Goal: Check status: Check status

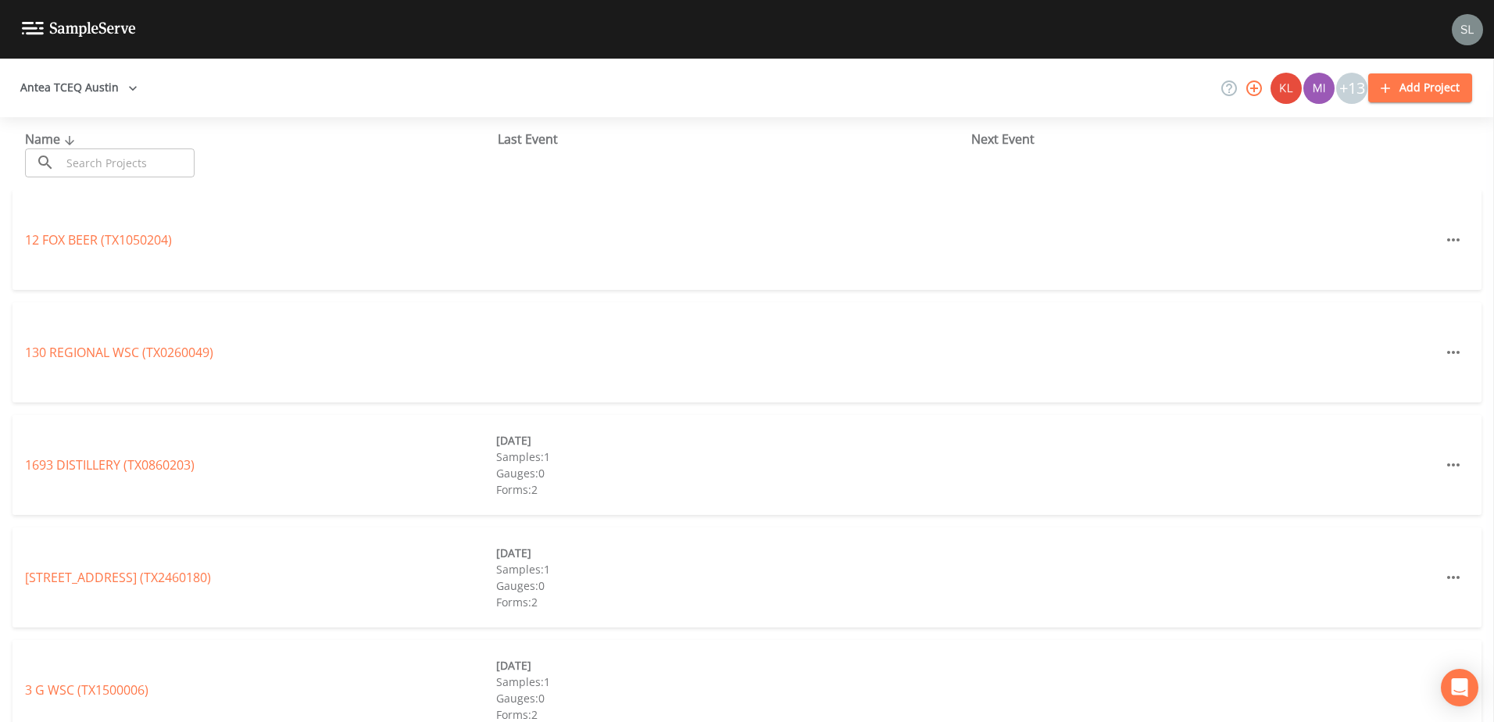
click at [133, 164] on input "text" at bounding box center [128, 162] width 134 height 29
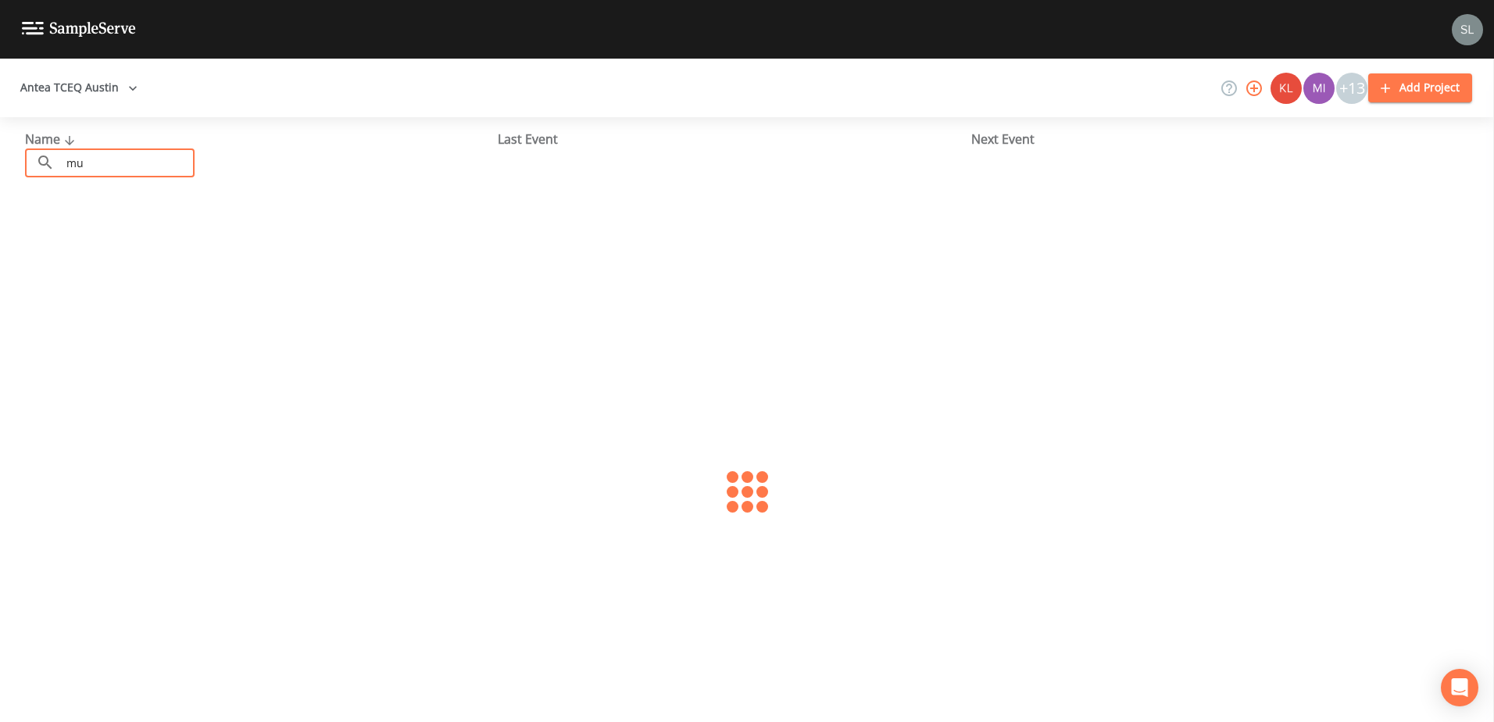
type input "m"
type input "travis county mud 18"
click at [62, 232] on link "TRAVIS COUNTY MUD 18 (TX2270403)" at bounding box center [134, 239] width 218 height 17
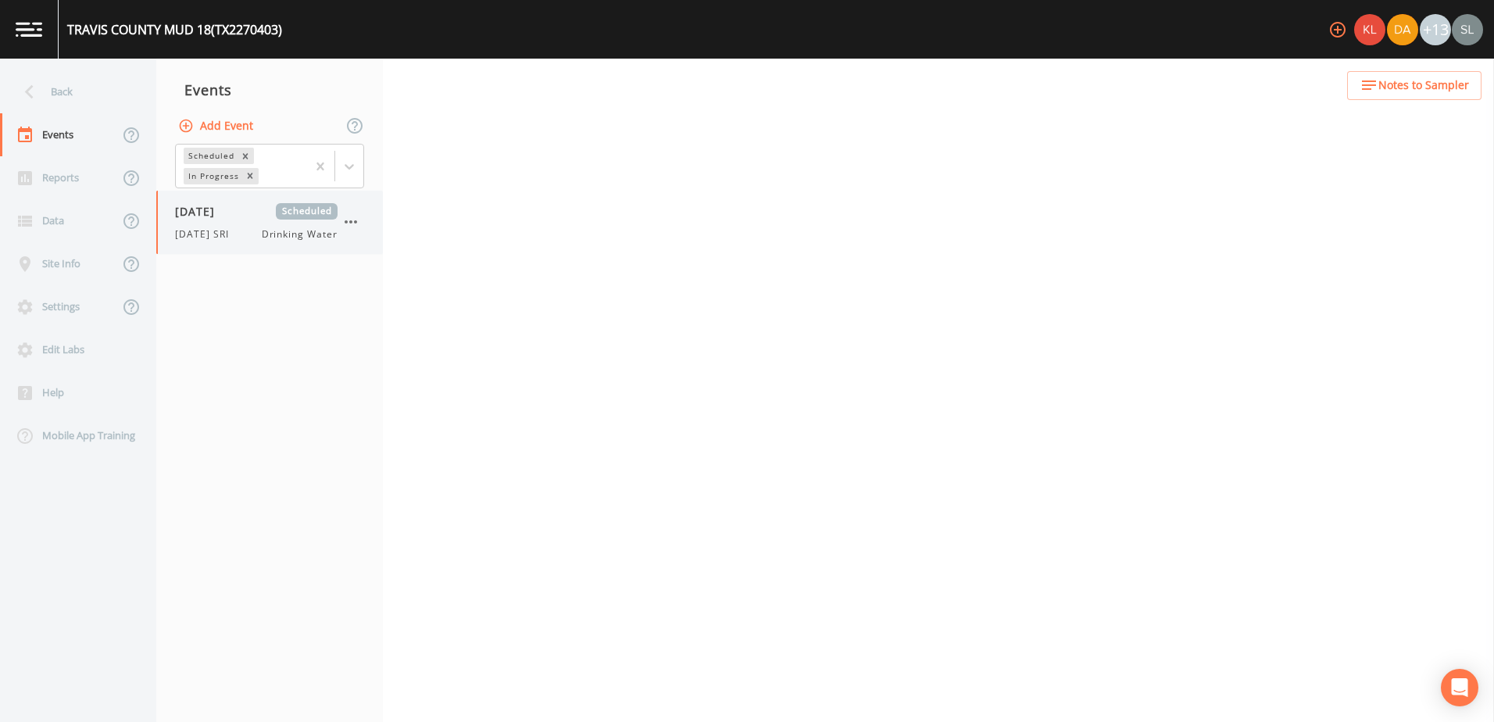
click at [226, 216] on span "07/10/2025" at bounding box center [200, 211] width 51 height 16
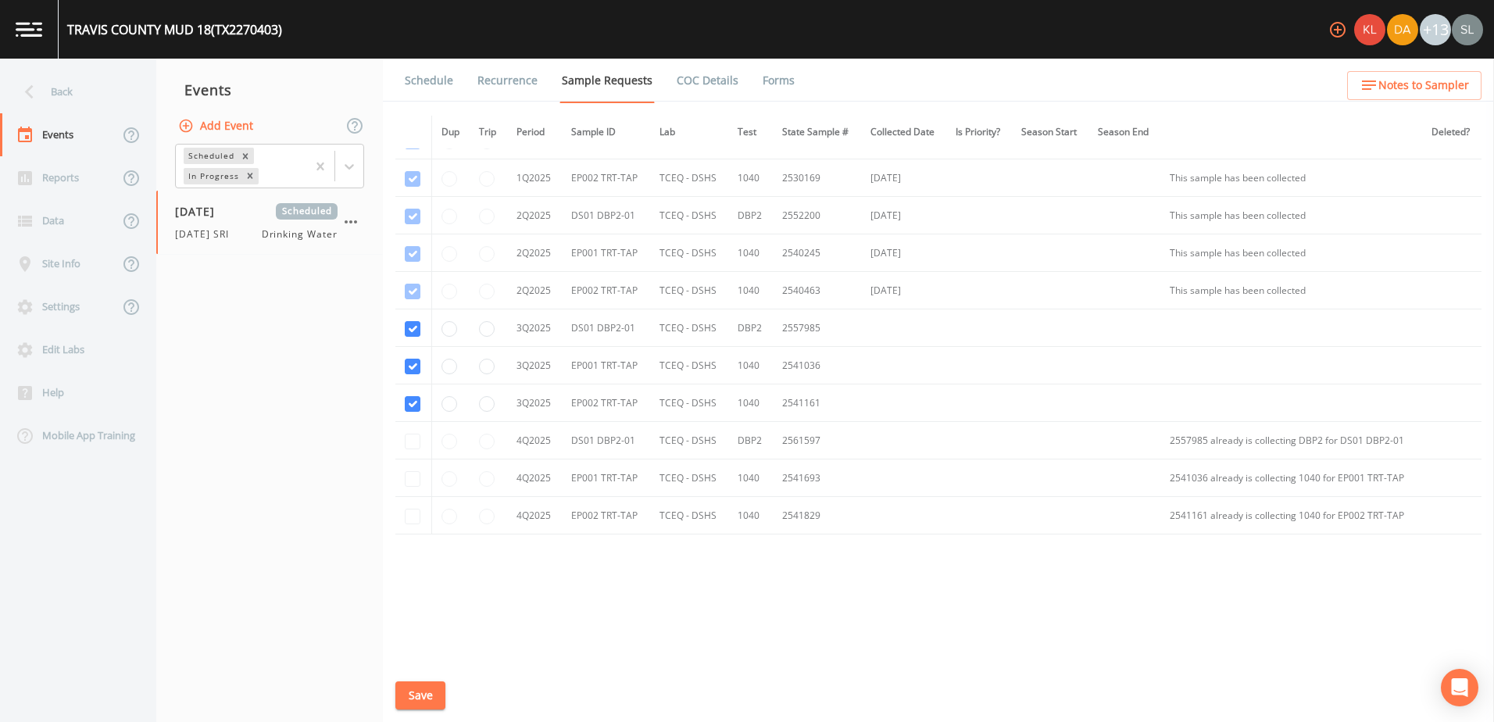
scroll to position [437, 0]
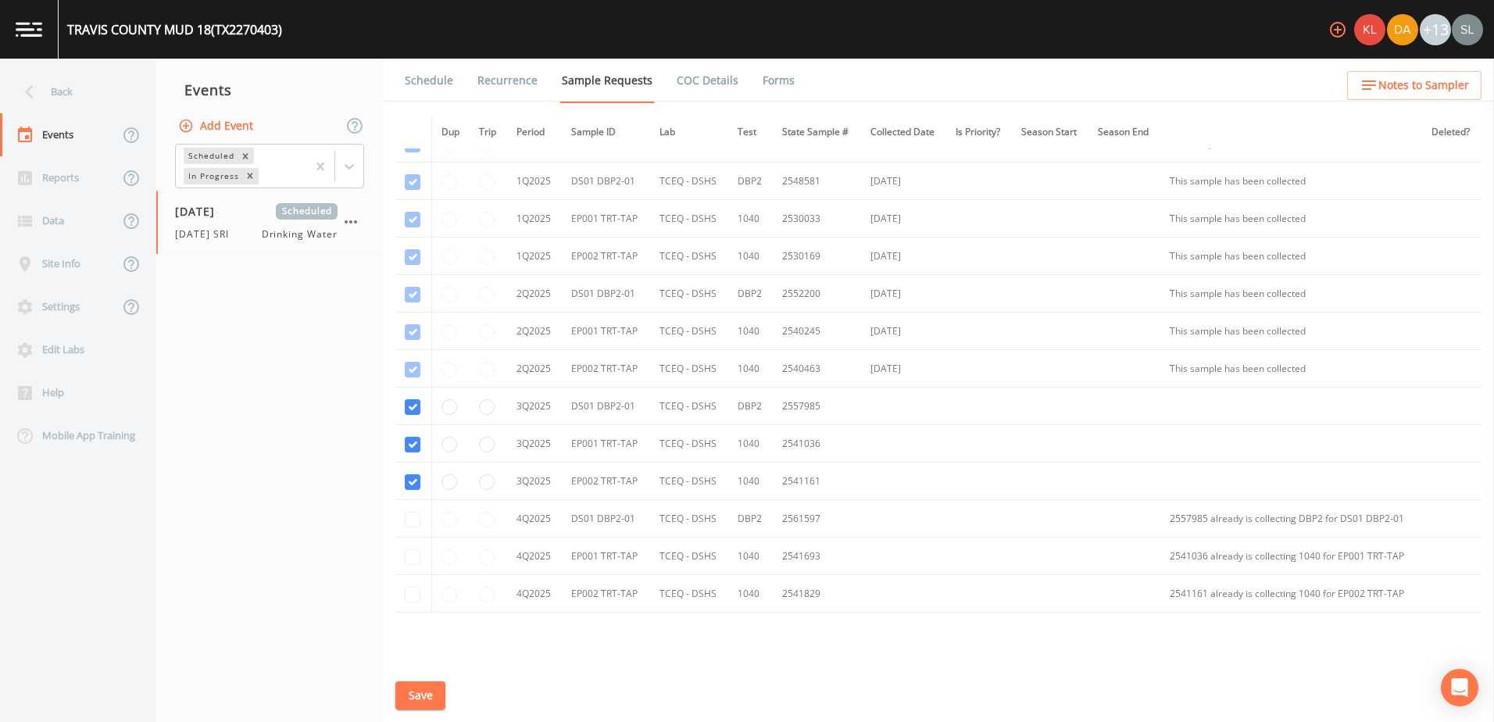
drag, startPoint x: 417, startPoint y: 76, endPoint x: 430, endPoint y: 91, distance: 20.5
click at [417, 76] on link "Schedule" at bounding box center [428, 81] width 53 height 44
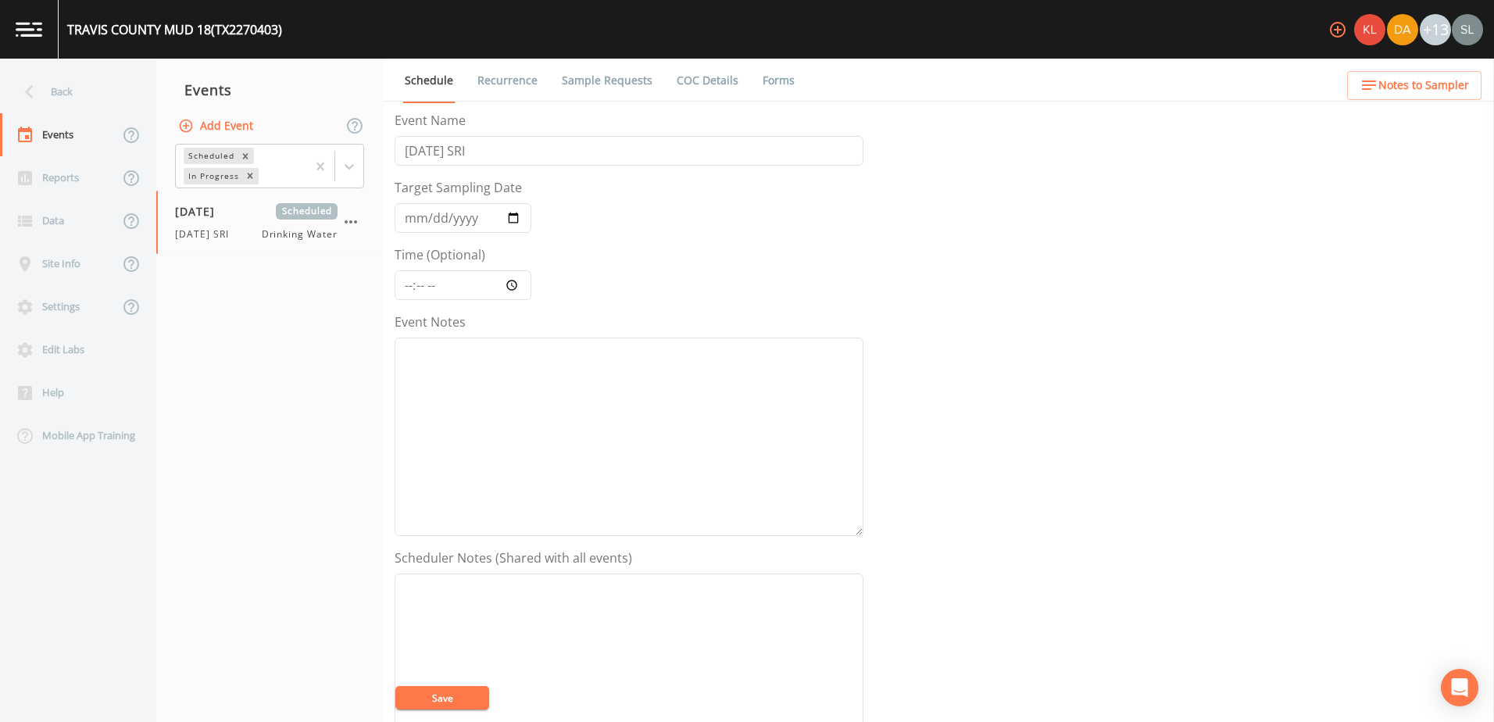
scroll to position [380, 0]
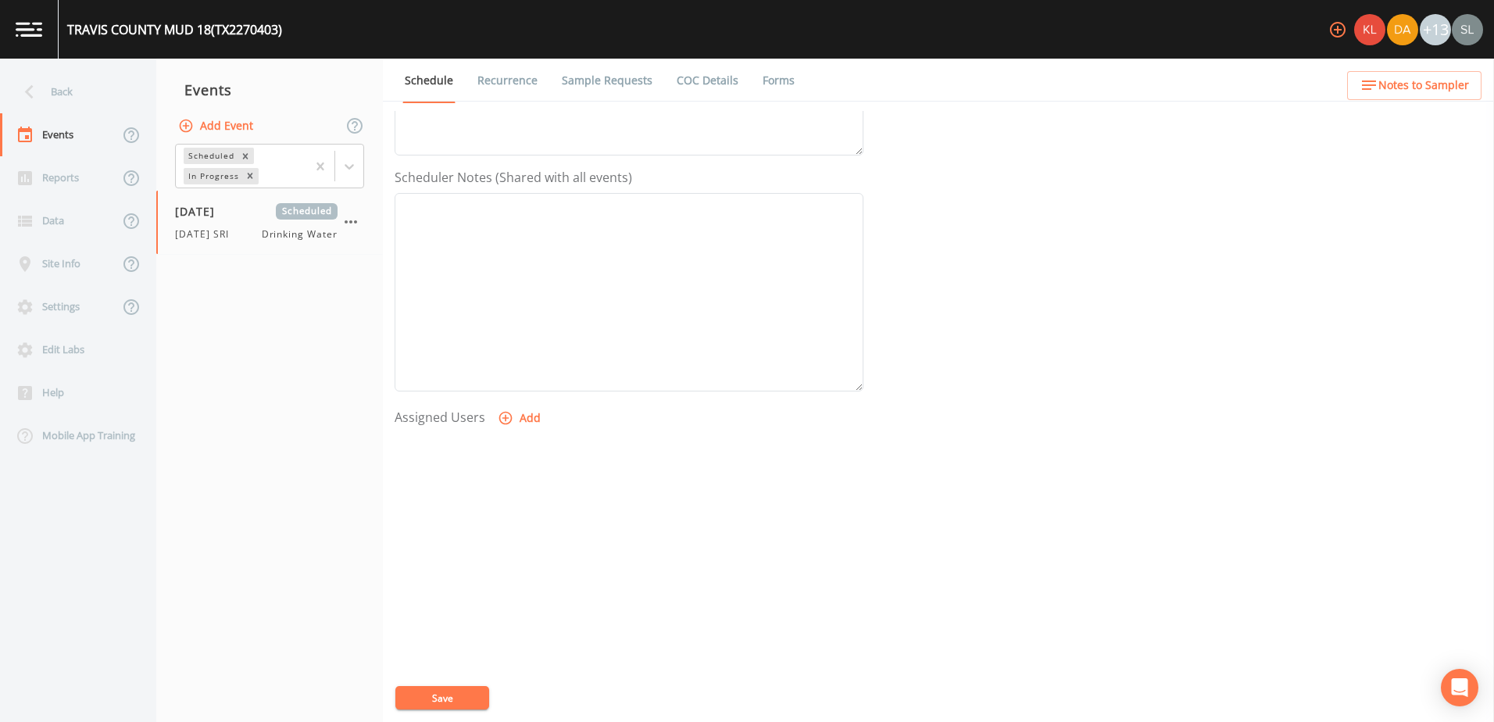
click at [513, 421] on button "Add" at bounding box center [521, 418] width 52 height 29
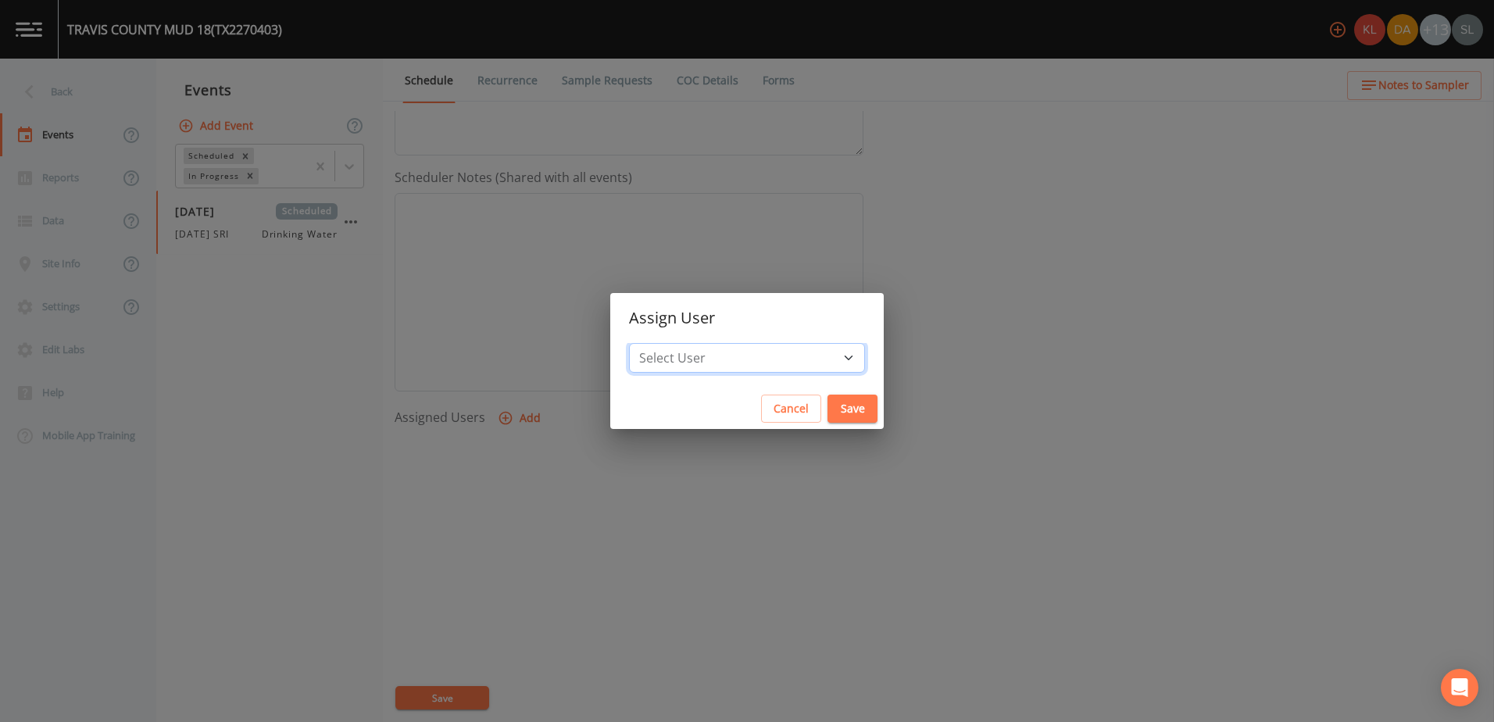
click at [755, 369] on select "Select User Kler Teran David Weber Joshua gere Paul Mike Franklin Rodolfo Ramir…" at bounding box center [747, 358] width 236 height 30
select select "0023e953-f3f1-45db-ad64-8e5cfc113843"
click at [678, 343] on select "Select User Kler Teran David Weber Joshua gere Paul Mike Franklin Rodolfo Ramir…" at bounding box center [747, 358] width 236 height 30
click at [827, 409] on button "Save" at bounding box center [852, 409] width 50 height 29
select select
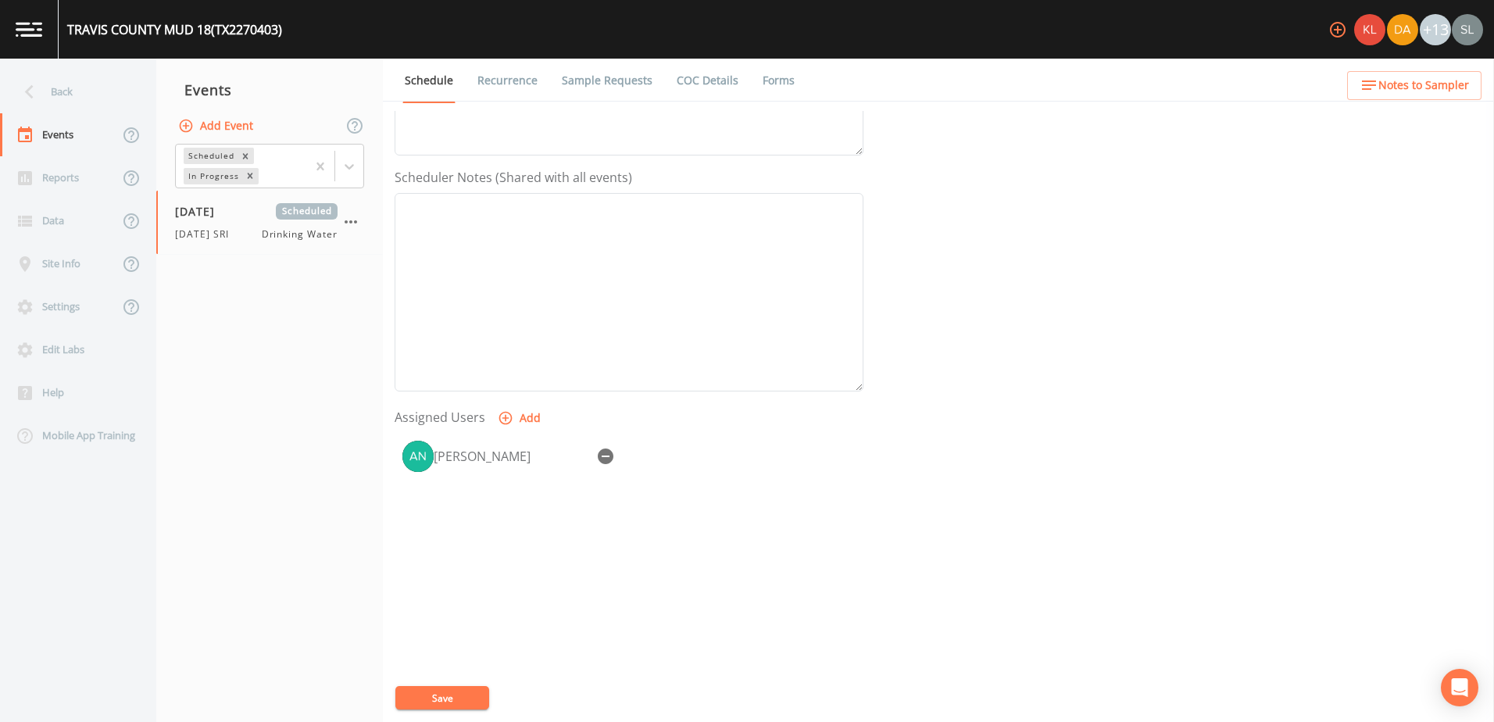
click at [446, 702] on button "Save" at bounding box center [442, 697] width 94 height 23
click at [444, 700] on button "Save" at bounding box center [442, 697] width 94 height 23
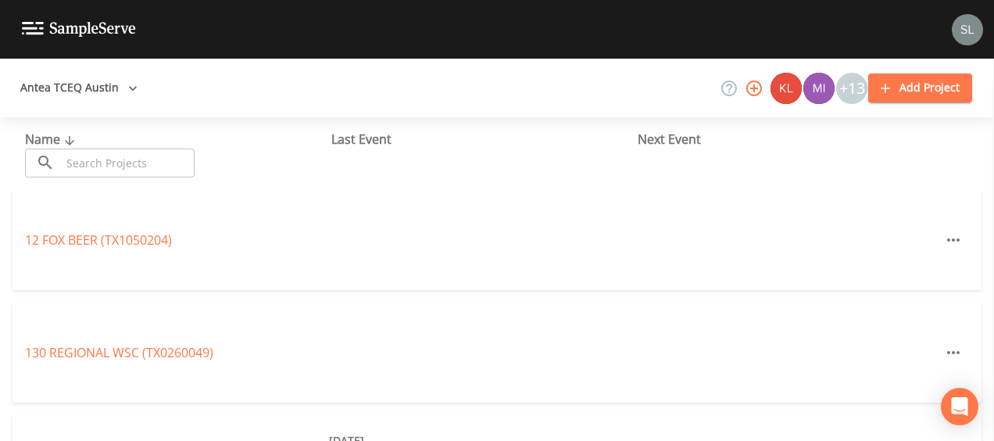
click at [186, 170] on input "text" at bounding box center [128, 162] width 134 height 29
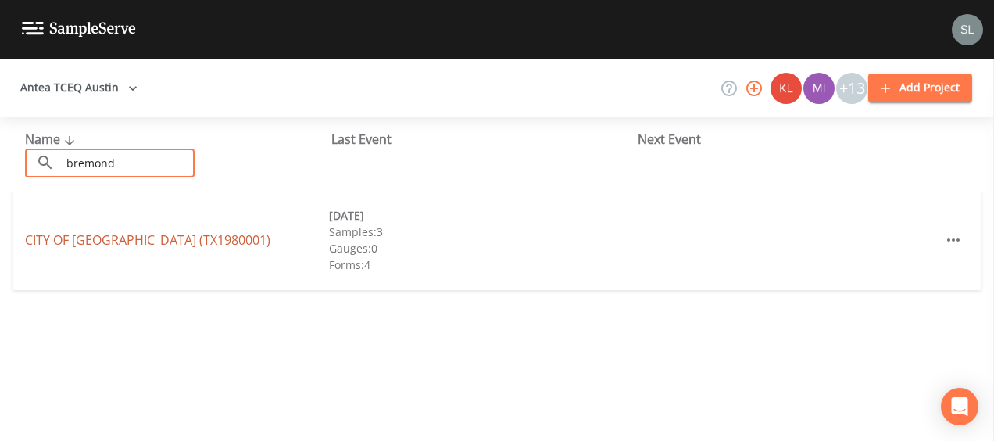
type input "bremond"
click at [80, 235] on link "CITY OF [GEOGRAPHIC_DATA] (TX1980001)" at bounding box center [147, 239] width 245 height 17
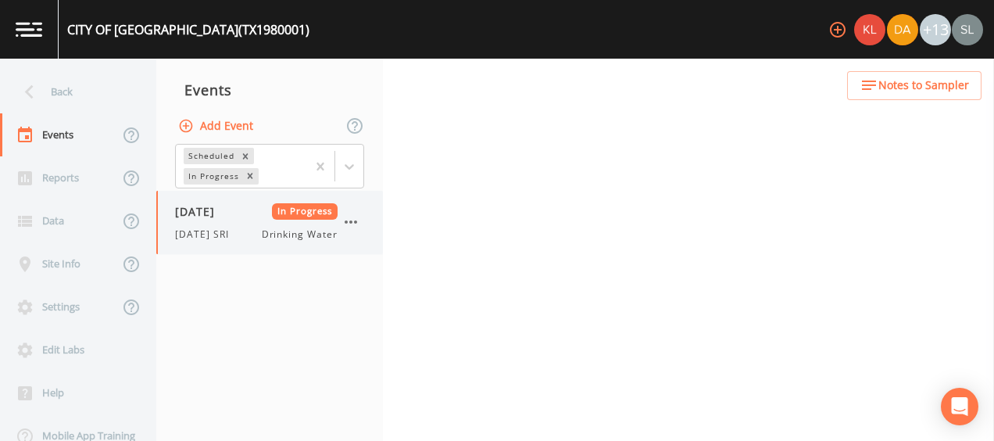
click at [237, 231] on div "[DATE] SRI Drinking Water" at bounding box center [256, 234] width 162 height 14
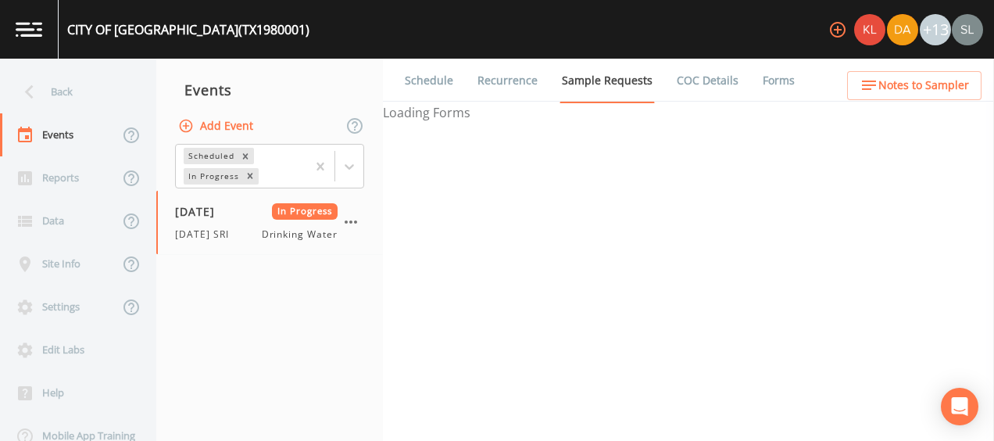
click at [764, 84] on link "Forms" at bounding box center [778, 81] width 37 height 44
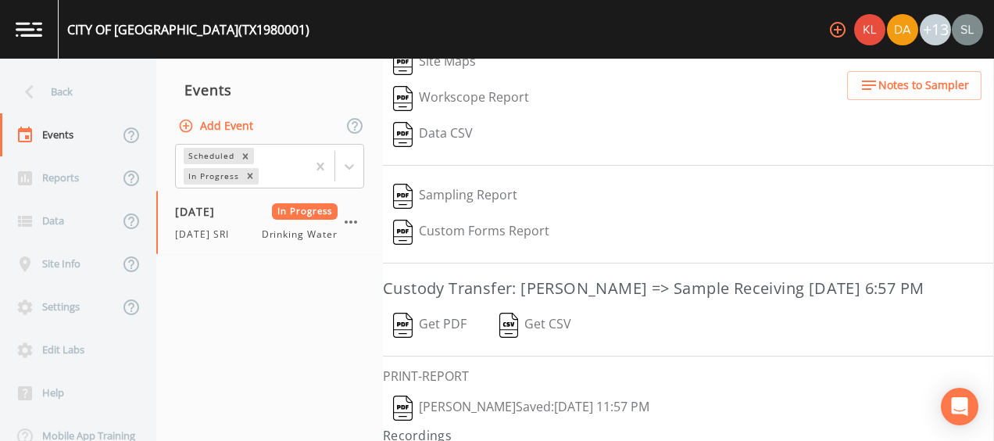
scroll to position [330, 0]
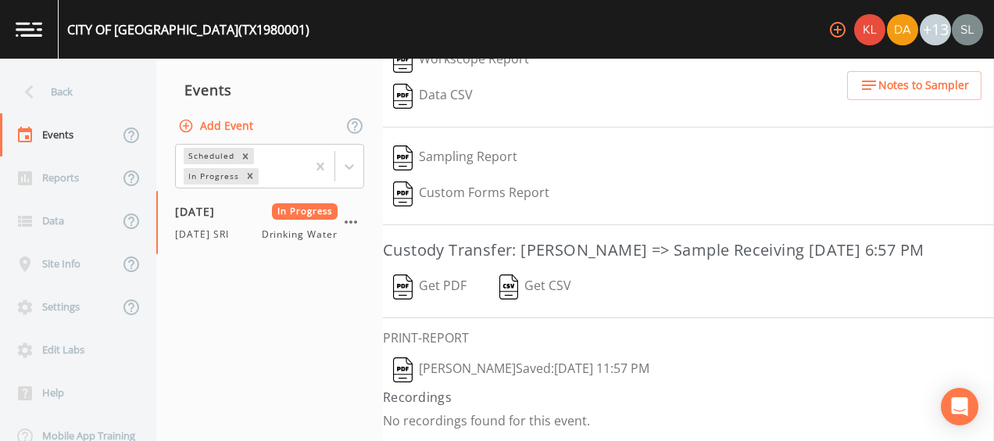
click at [505, 368] on button "Sloan Rigamonti  Saved: September 9, 2025 11:57 PM" at bounding box center [521, 370] width 277 height 36
click at [461, 285] on button "Get PDF" at bounding box center [430, 287] width 94 height 36
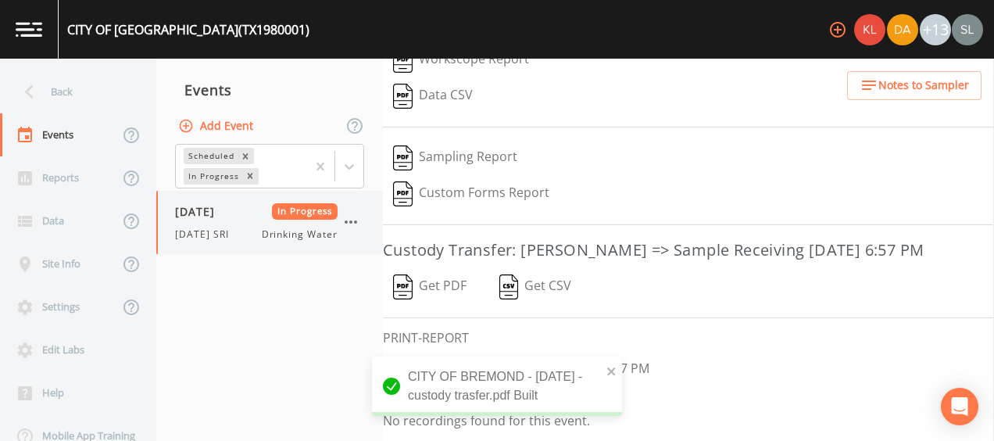
click at [355, 218] on icon "button" at bounding box center [350, 221] width 19 height 19
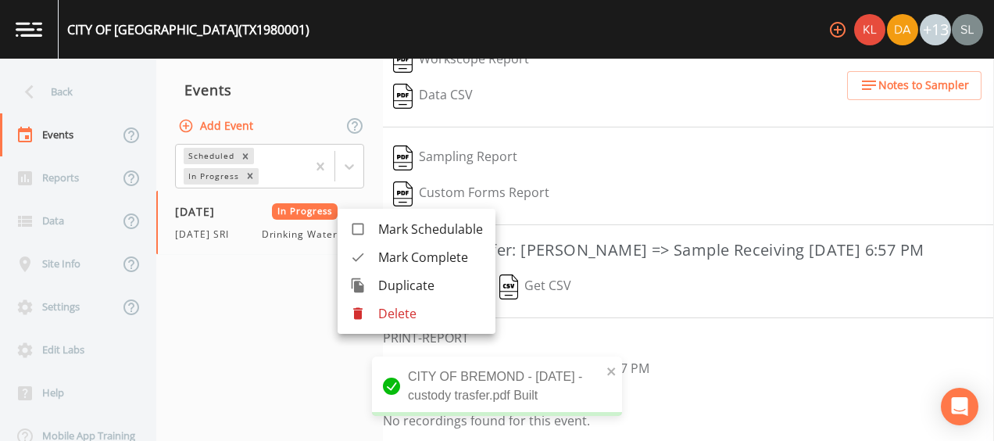
click at [371, 256] on div at bounding box center [364, 257] width 28 height 16
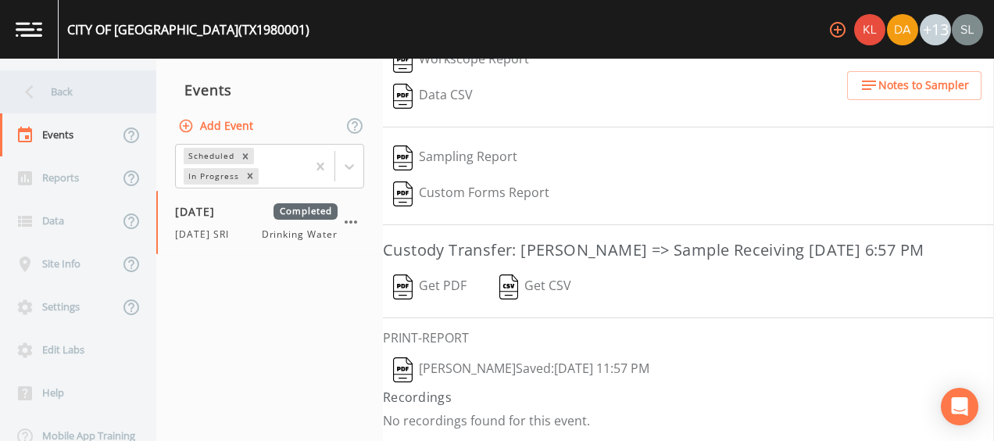
click at [66, 83] on div "Back" at bounding box center [70, 91] width 141 height 43
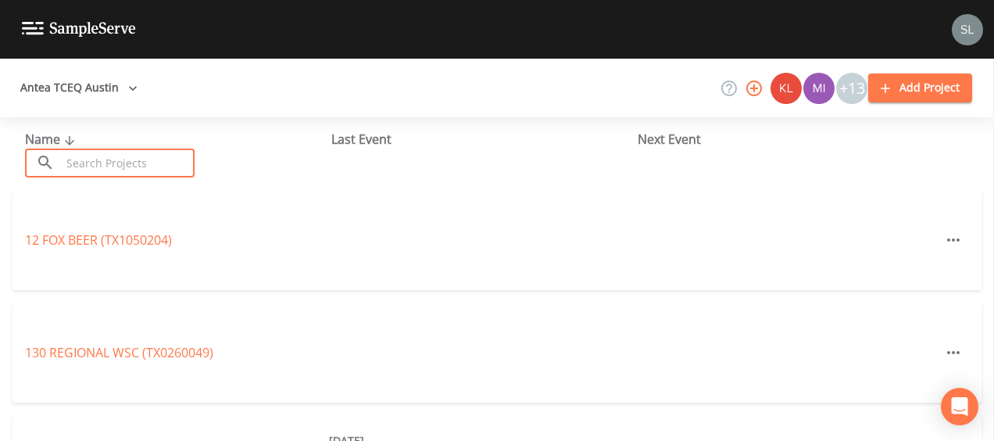
click at [120, 159] on input "text" at bounding box center [128, 162] width 134 height 29
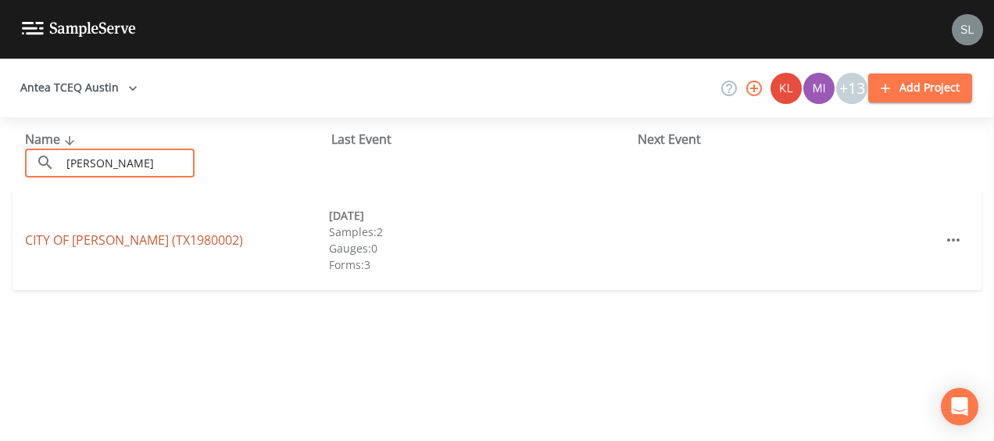
type input "[PERSON_NAME]"
click at [59, 240] on link "CITY OF [GEOGRAPHIC_DATA] (TX1980002)" at bounding box center [134, 239] width 218 height 17
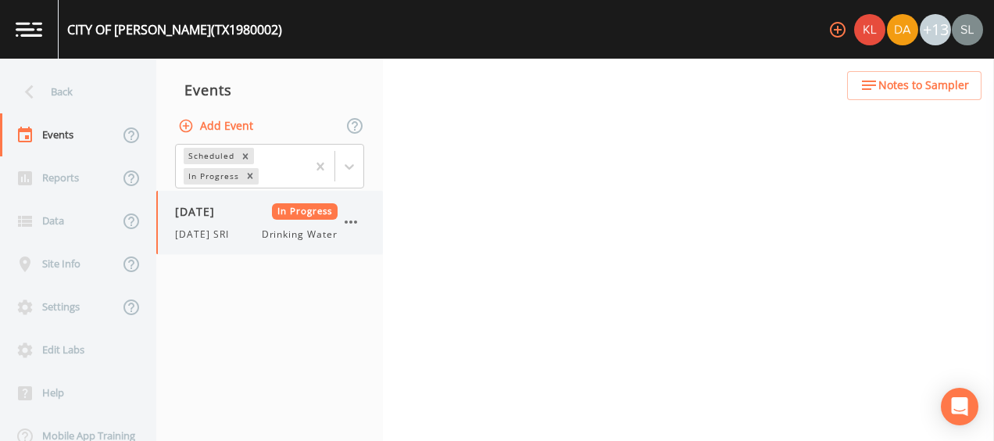
click at [204, 228] on span "[DATE] SRI" at bounding box center [206, 234] width 63 height 14
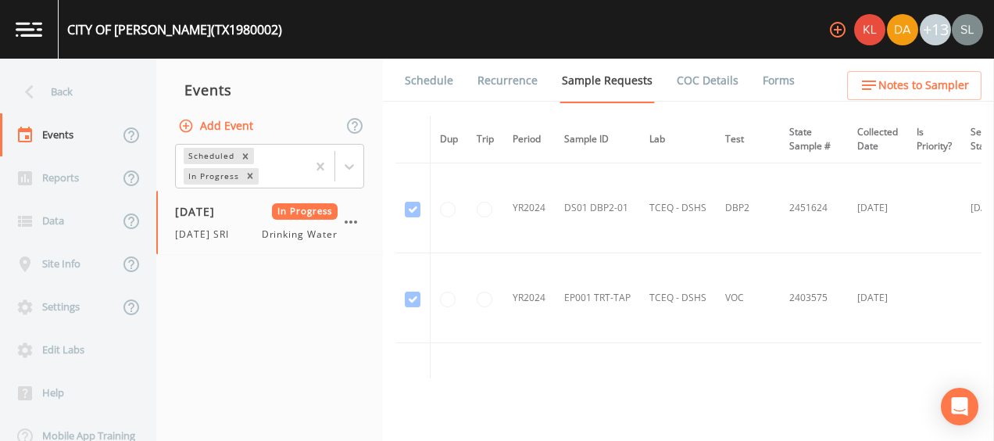
click at [765, 87] on link "Forms" at bounding box center [778, 81] width 37 height 44
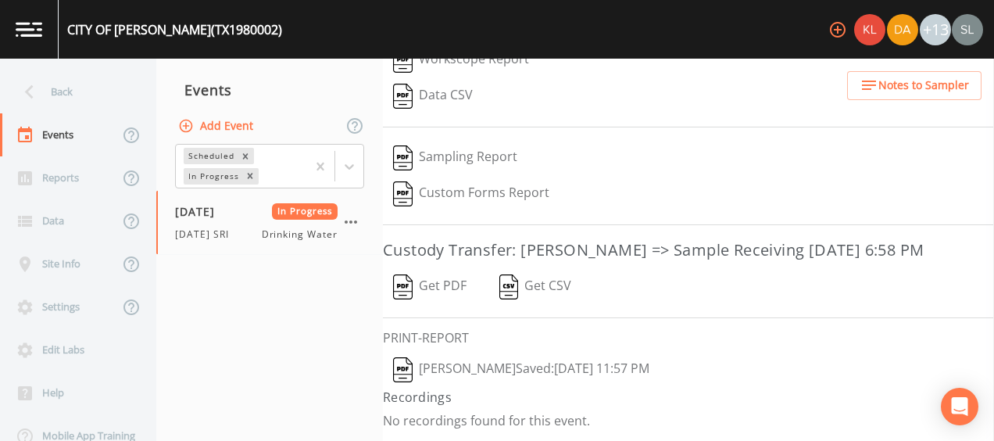
scroll to position [294, 0]
click at [533, 365] on button "Sloan Rigamonti  Saved: September 9, 2025 11:57 PM" at bounding box center [521, 370] width 277 height 36
click at [447, 287] on button "Get PDF" at bounding box center [430, 287] width 94 height 36
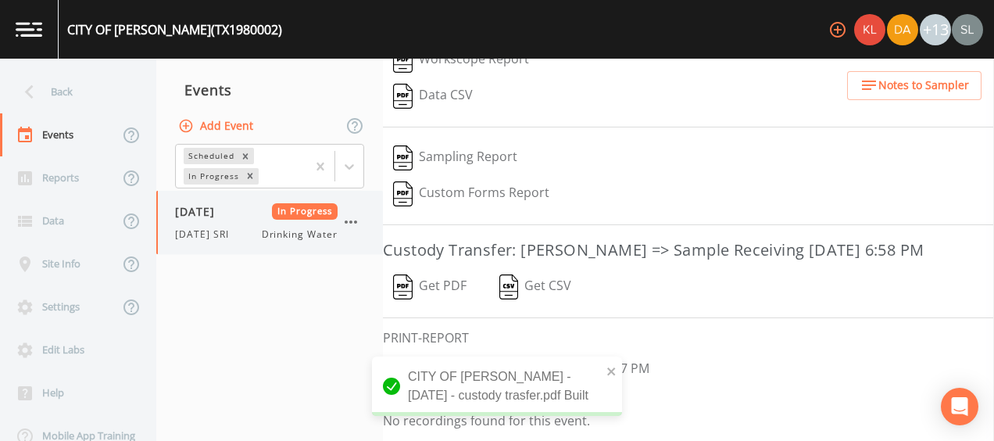
click at [355, 223] on icon "button" at bounding box center [351, 221] width 12 height 3
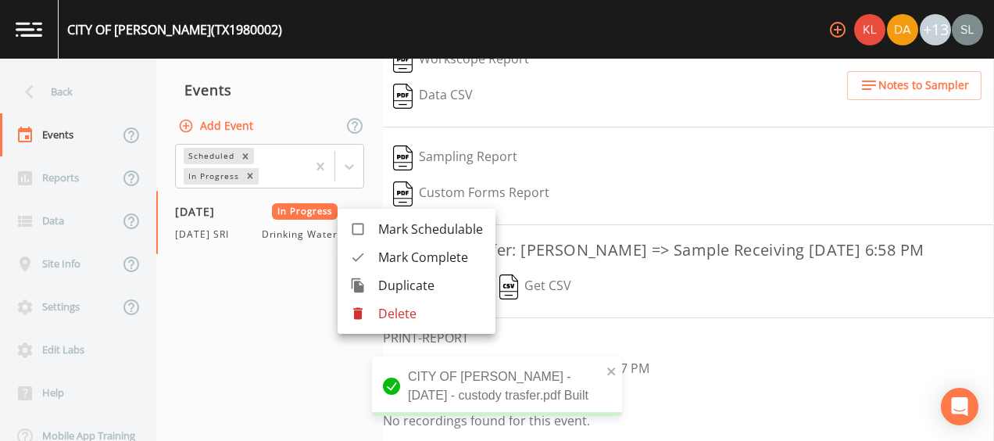
click at [380, 256] on span "Mark Complete" at bounding box center [430, 257] width 105 height 19
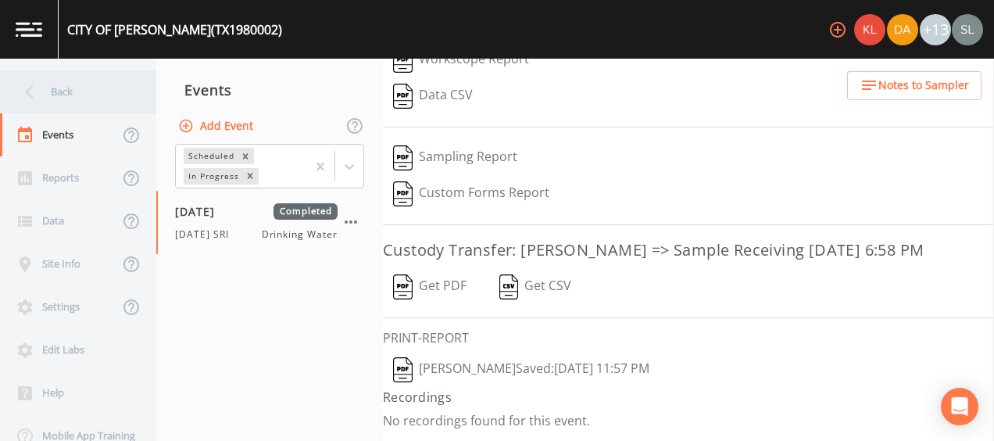
click at [59, 100] on div "Back" at bounding box center [70, 91] width 141 height 43
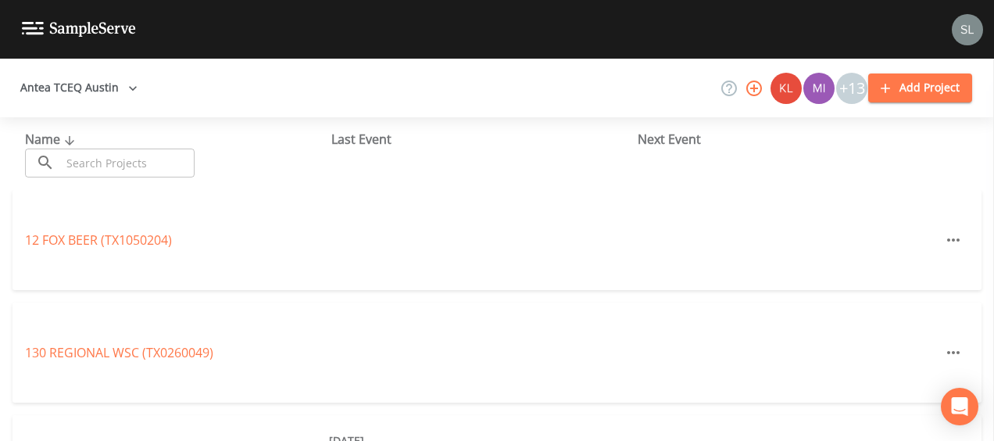
click at [139, 172] on input "text" at bounding box center [128, 162] width 134 height 29
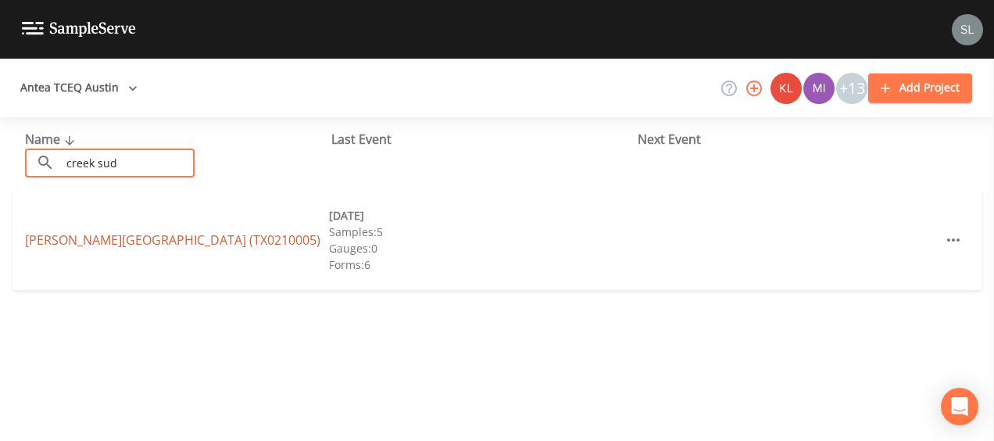
type input "creek sud"
click at [130, 234] on link "[PERSON_NAME][GEOGRAPHIC_DATA] (TX0210005)" at bounding box center [172, 239] width 295 height 17
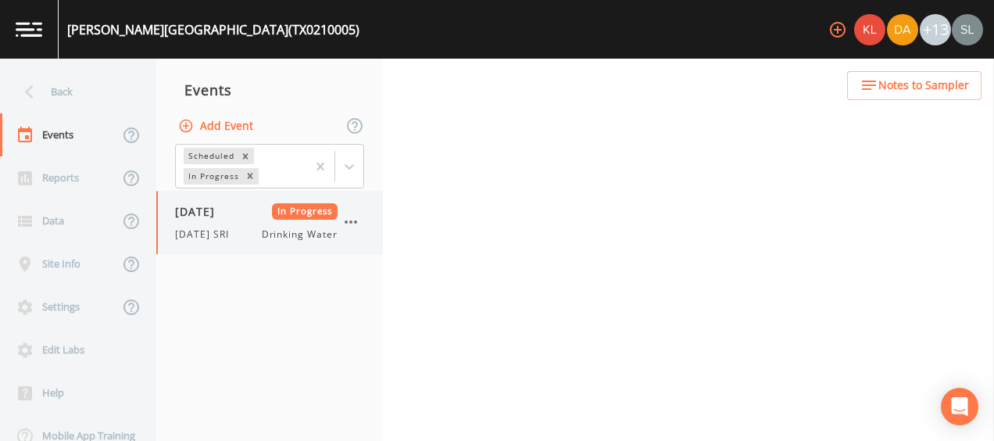
click at [232, 225] on div "09/09/2025 In Progress 9/9/25 SRI Drinking Water" at bounding box center [256, 222] width 162 height 38
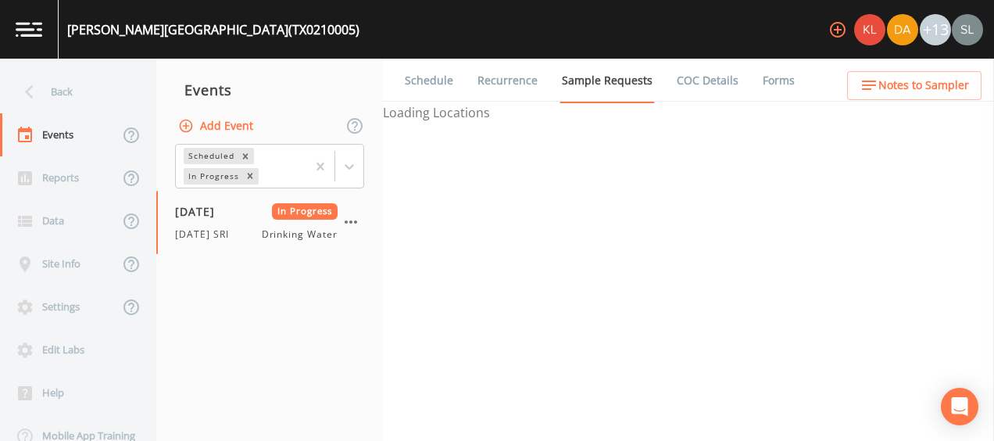
click at [768, 86] on link "Forms" at bounding box center [778, 81] width 37 height 44
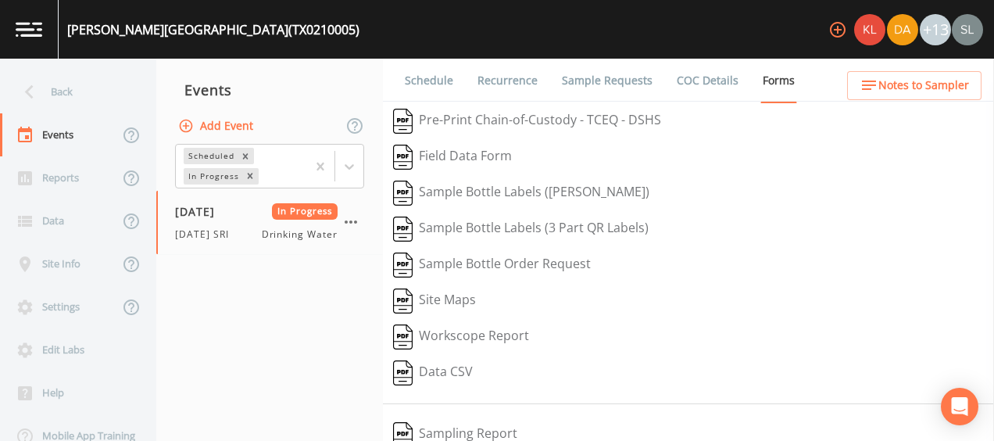
scroll to position [294, 0]
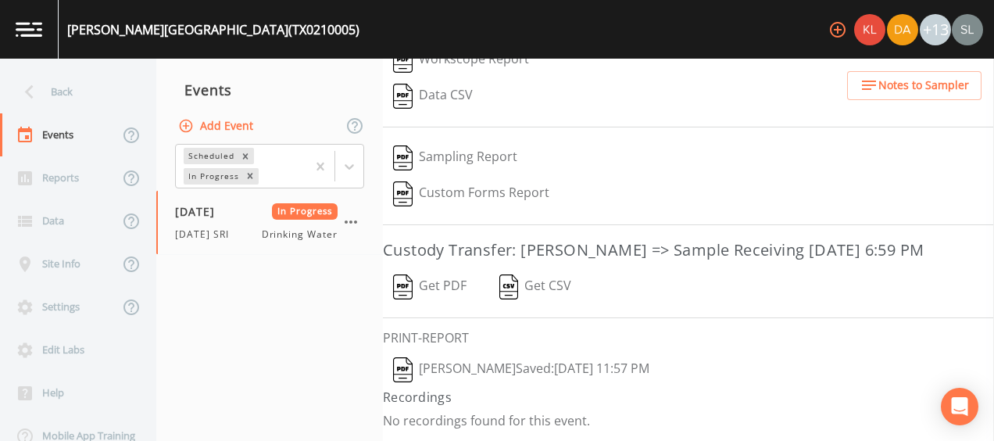
click at [509, 372] on button "Sloan Rigamonti  Saved: September 9, 2025 11:57 PM" at bounding box center [521, 370] width 277 height 36
click at [453, 290] on button "Get PDF" at bounding box center [430, 287] width 94 height 36
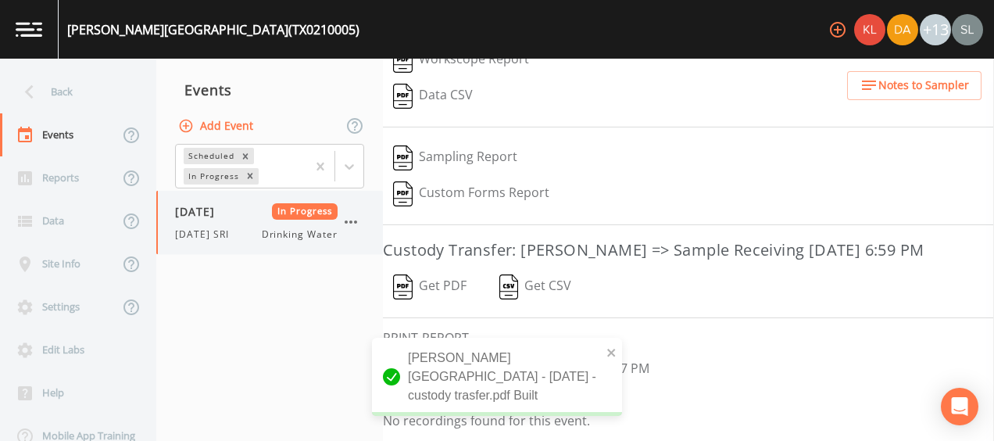
click at [351, 221] on icon "button" at bounding box center [351, 221] width 12 height 3
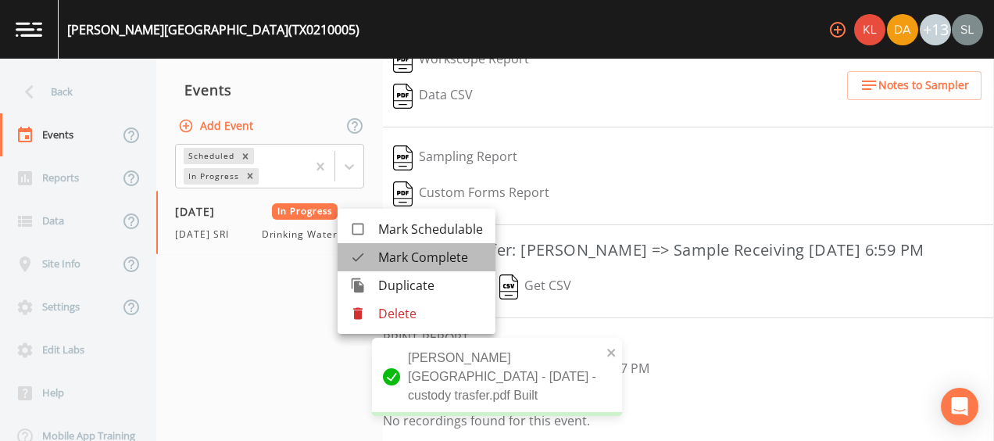
click at [392, 257] on span "Mark Complete" at bounding box center [430, 257] width 105 height 19
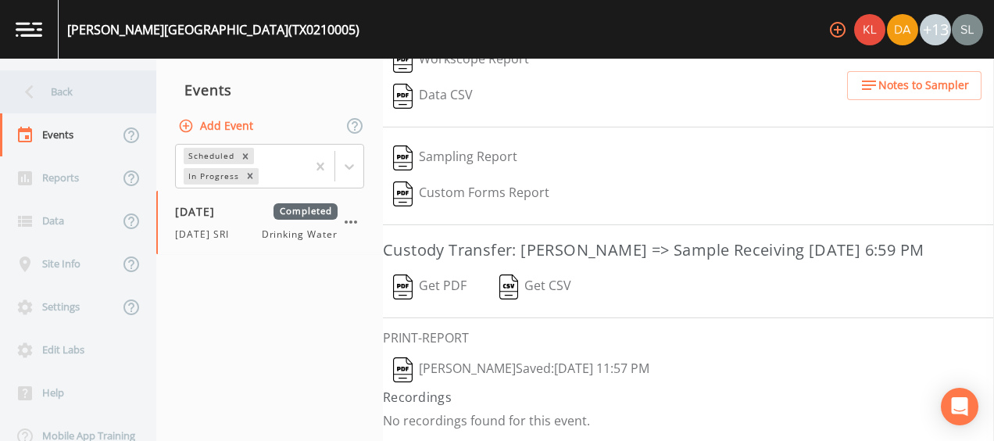
click at [123, 95] on div "Back" at bounding box center [70, 91] width 141 height 43
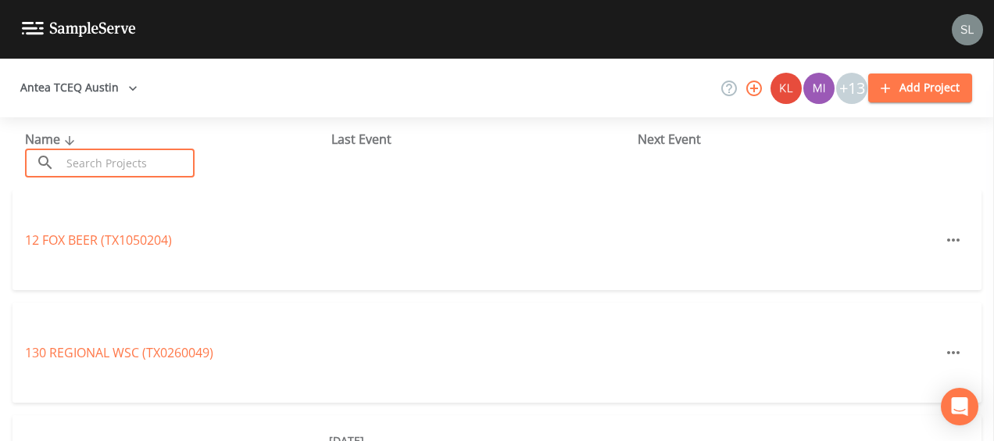
click at [152, 158] on input "text" at bounding box center [128, 162] width 134 height 29
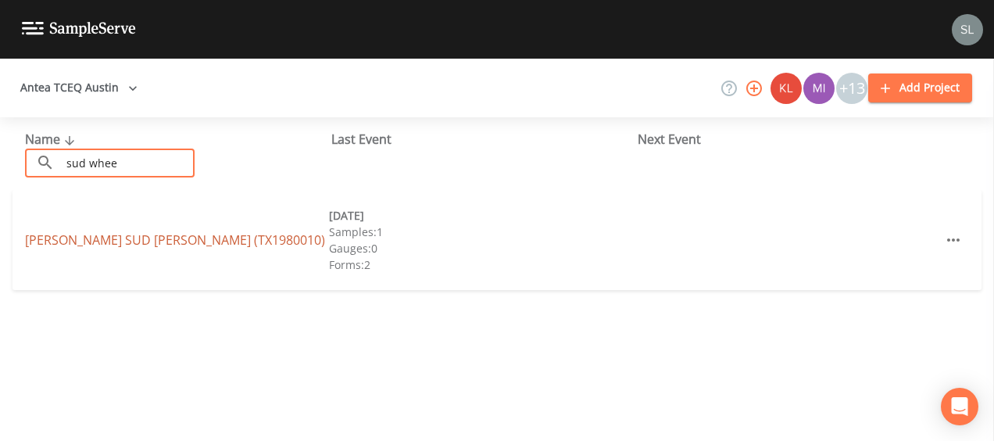
type input "sud whee"
click at [163, 237] on link "[PERSON_NAME] SUD [PERSON_NAME] (TX1980010)" at bounding box center [175, 239] width 300 height 17
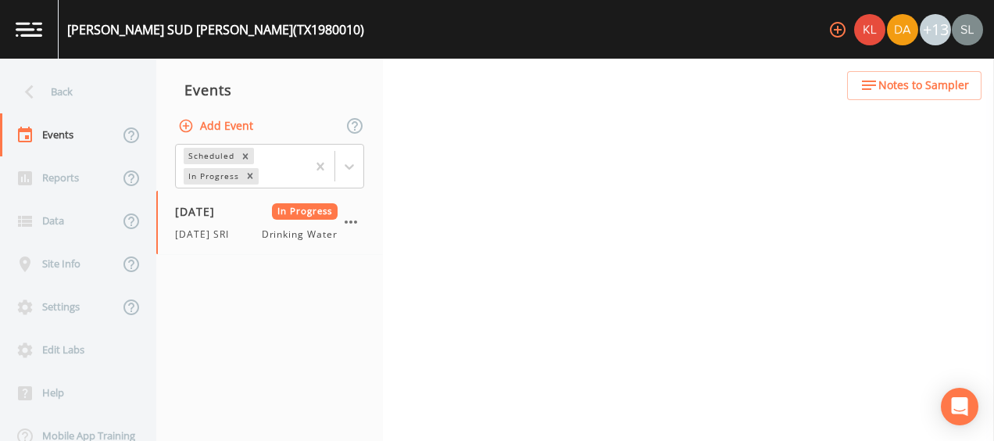
click at [245, 225] on div "09/09/2025 In Progress 9/9/25 SRI Drinking Water" at bounding box center [256, 222] width 162 height 38
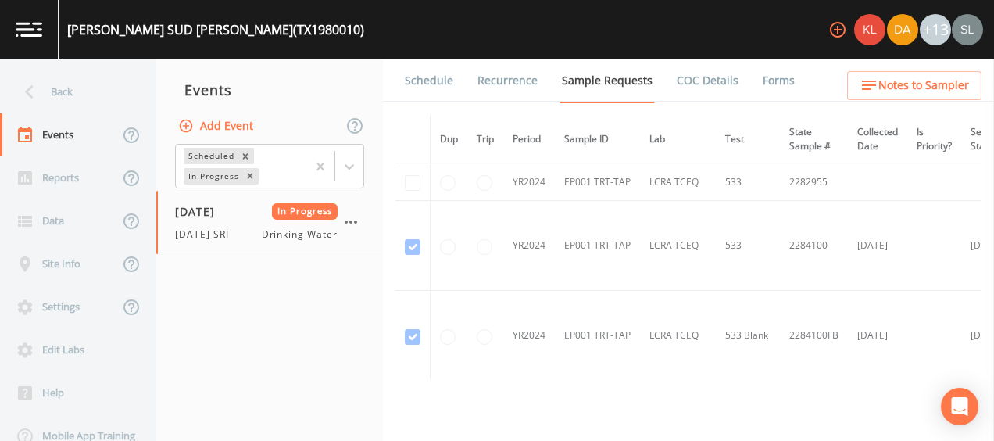
click at [764, 88] on link "Forms" at bounding box center [778, 81] width 37 height 44
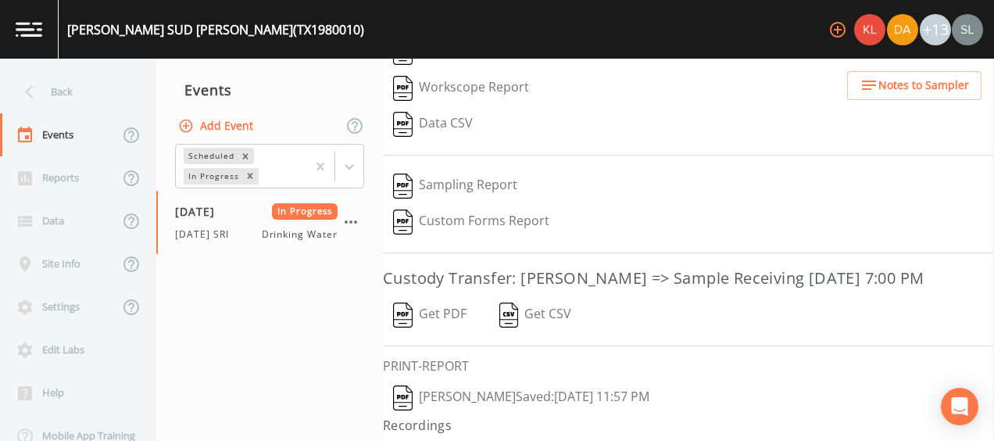
scroll to position [330, 0]
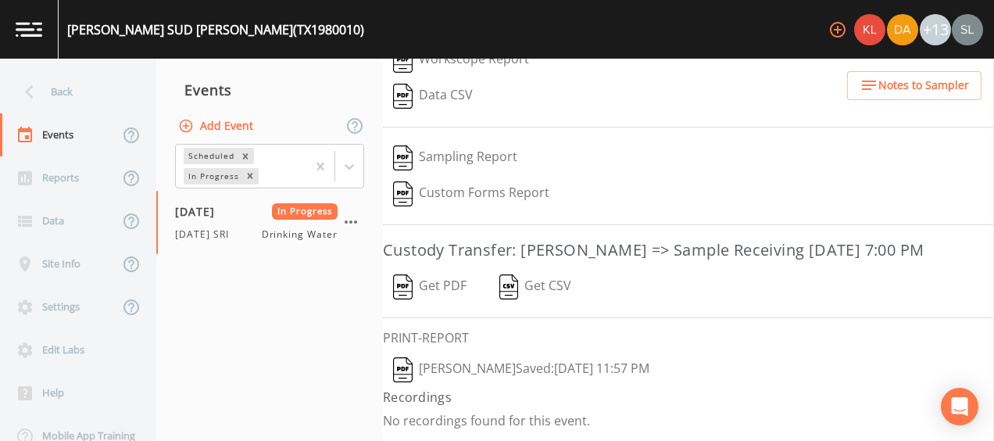
click at [480, 370] on button "Sloan Rigamonti  Saved: September 9, 2025 11:57 PM" at bounding box center [521, 370] width 277 height 36
click at [446, 280] on button "Get PDF" at bounding box center [430, 287] width 94 height 36
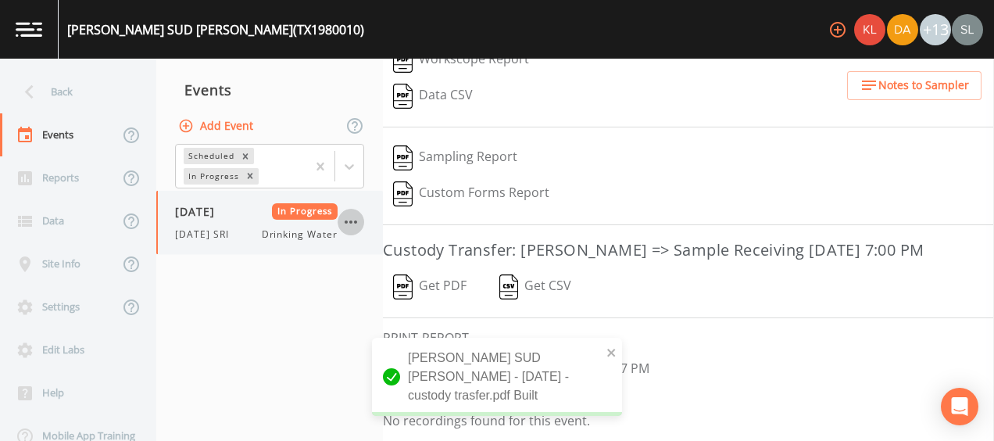
click at [350, 222] on icon "button" at bounding box center [351, 221] width 12 height 3
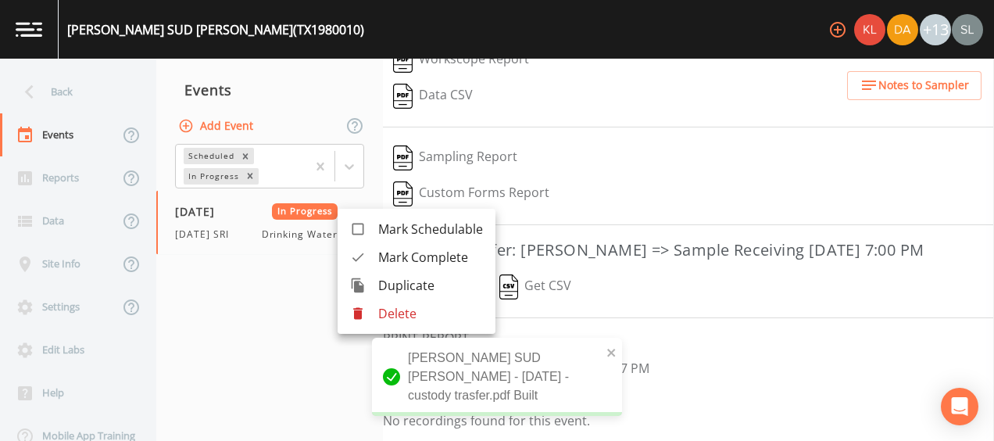
click at [380, 259] on span "Mark Complete" at bounding box center [430, 257] width 105 height 19
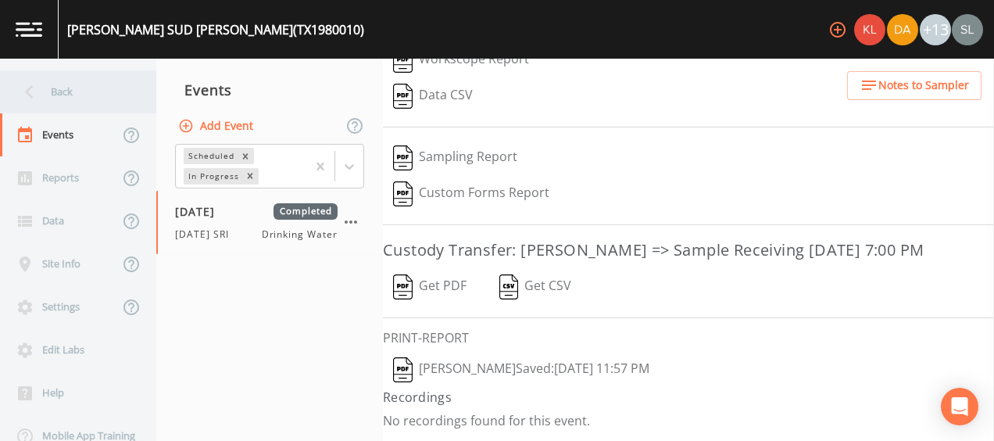
click at [45, 78] on div "Back" at bounding box center [70, 91] width 141 height 43
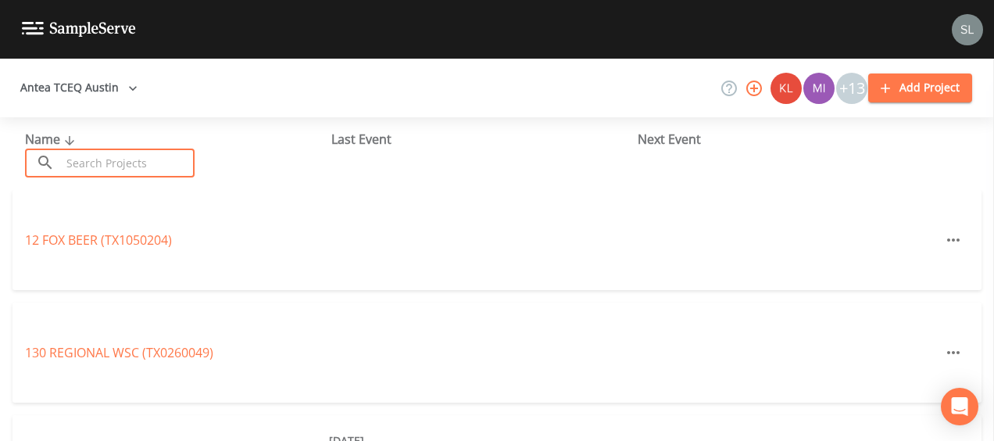
click at [134, 167] on input "text" at bounding box center [128, 162] width 134 height 29
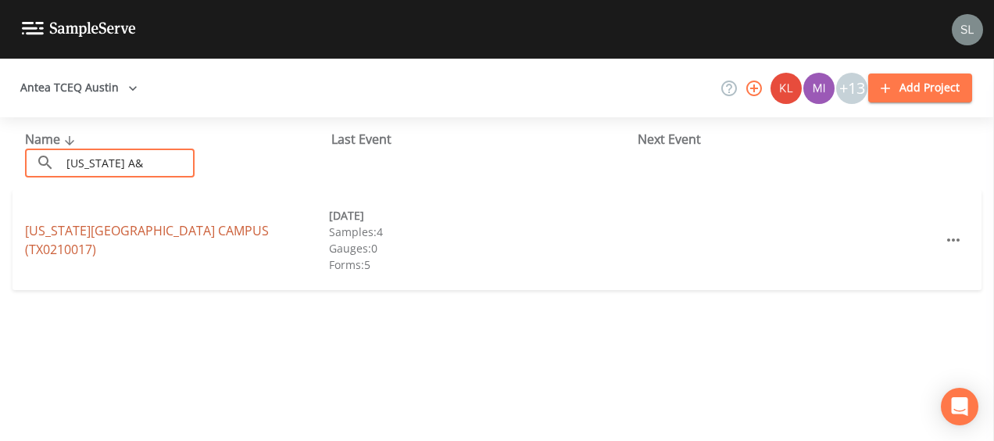
type input "texas A&"
click at [77, 232] on link "TEXAS A&M UNIVERSITY MAIN CAMPUS (TX0210017)" at bounding box center [147, 240] width 244 height 36
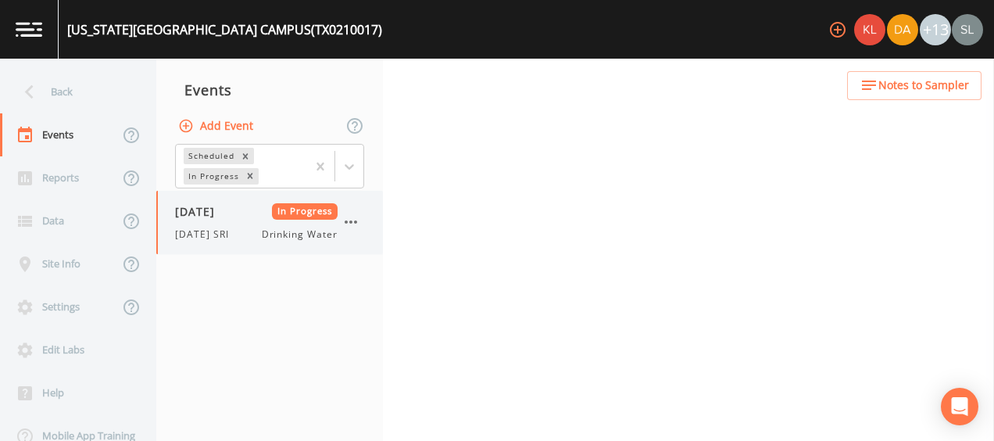
click at [242, 220] on div "09/09/2025 In Progress 9/9/25 SRI Drinking Water" at bounding box center [256, 222] width 162 height 38
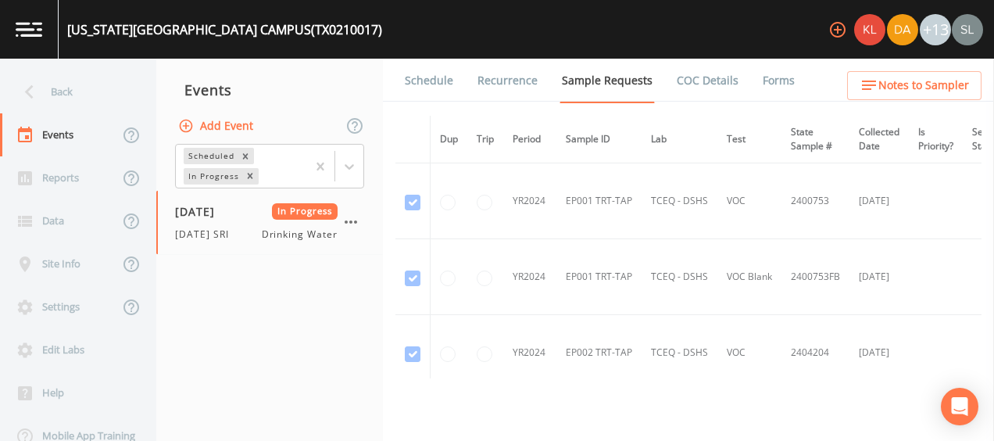
click at [760, 77] on link "Forms" at bounding box center [778, 81] width 37 height 44
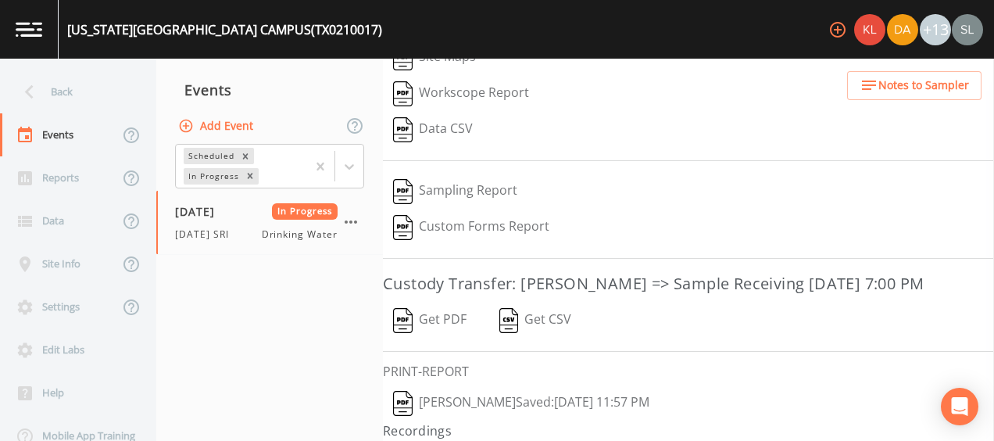
scroll to position [294, 0]
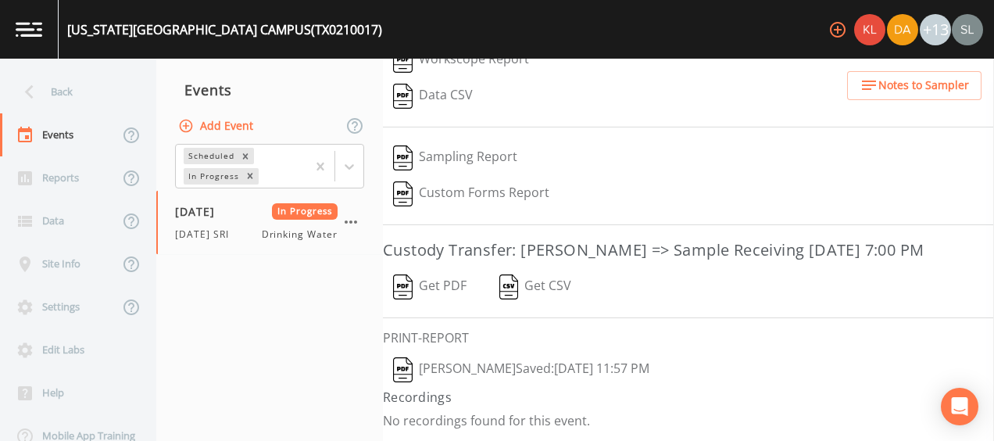
click at [522, 363] on button "Sloan Rigamonti  Saved: September 9, 2025 11:57 PM" at bounding box center [521, 370] width 277 height 36
click at [407, 285] on img "button" at bounding box center [403, 286] width 20 height 25
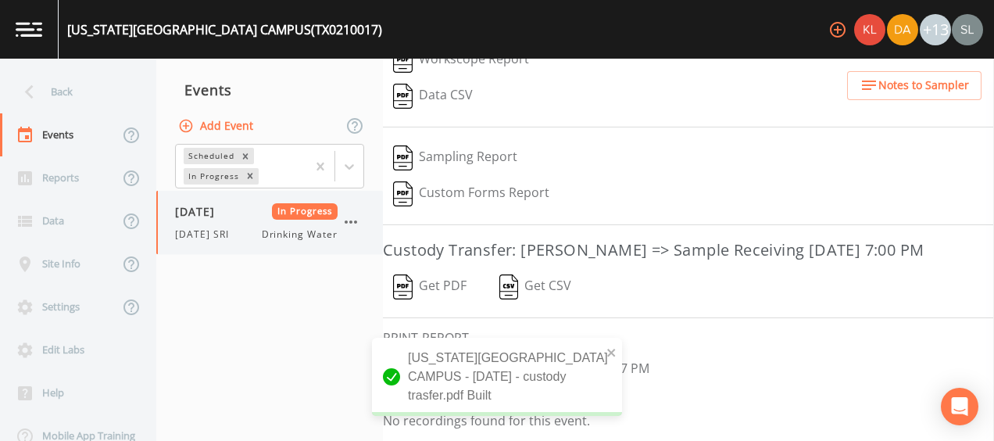
click at [356, 220] on icon "button" at bounding box center [350, 221] width 19 height 19
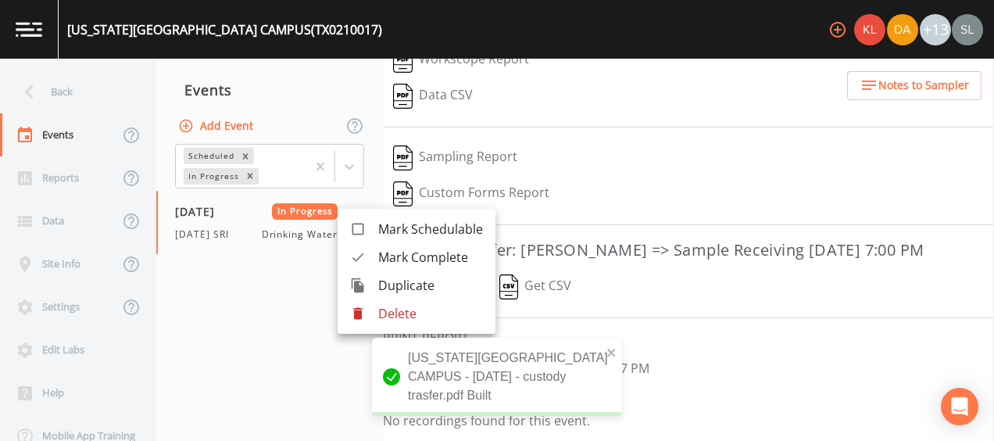
click at [391, 248] on span "Mark Complete" at bounding box center [430, 257] width 105 height 19
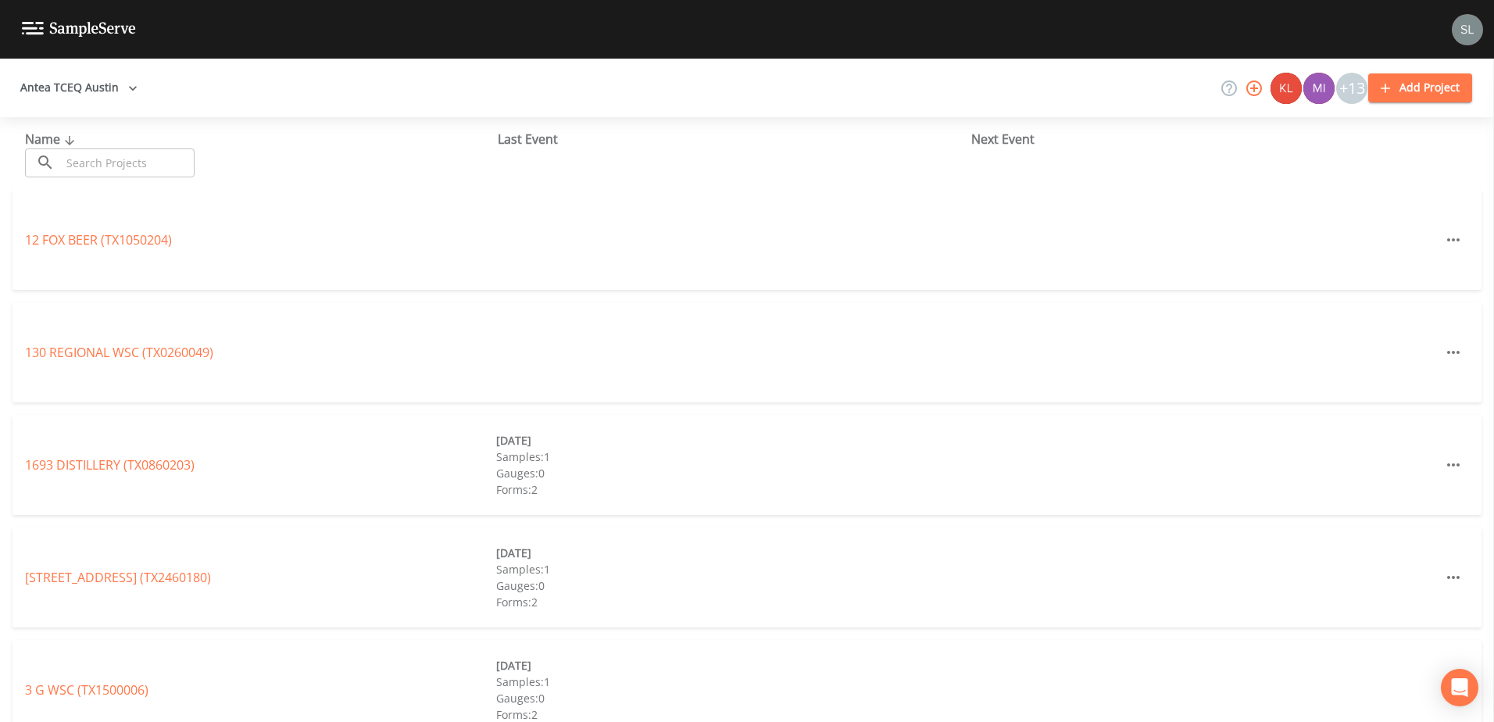
click at [140, 171] on input "text" at bounding box center [128, 162] width 134 height 29
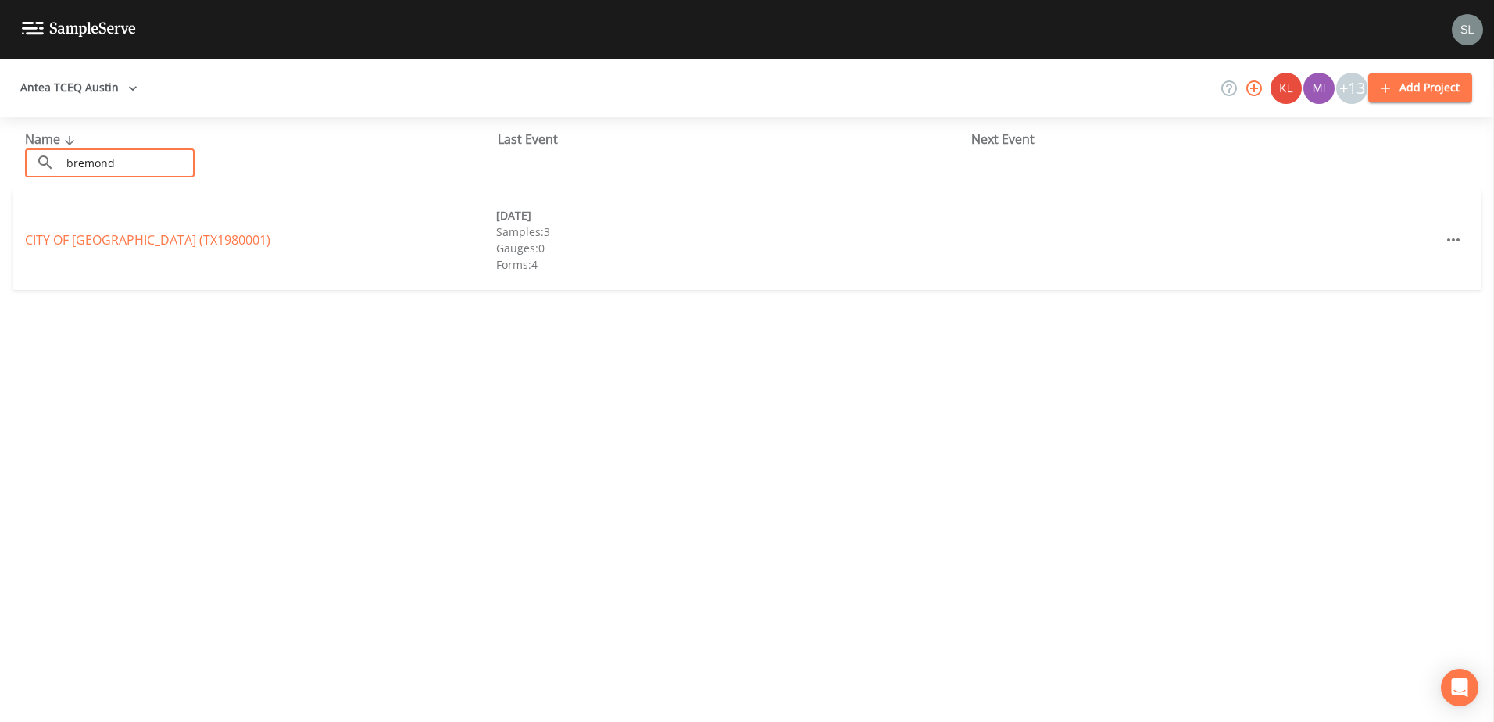
type input "bremond"
click at [69, 234] on link "CITY OF [GEOGRAPHIC_DATA] (TX1980001)" at bounding box center [147, 239] width 245 height 17
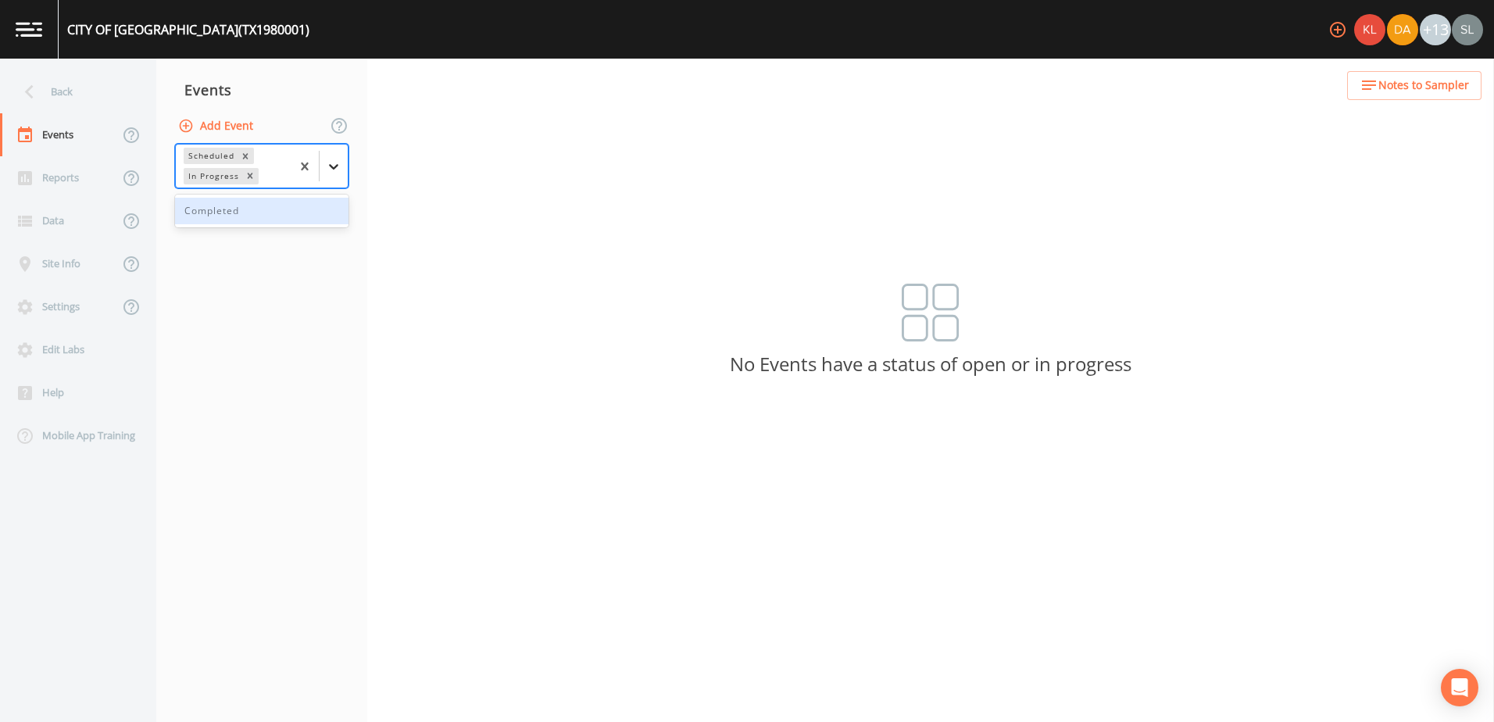
click at [332, 168] on icon at bounding box center [333, 166] width 9 height 5
click at [313, 223] on div "Completed" at bounding box center [261, 211] width 173 height 27
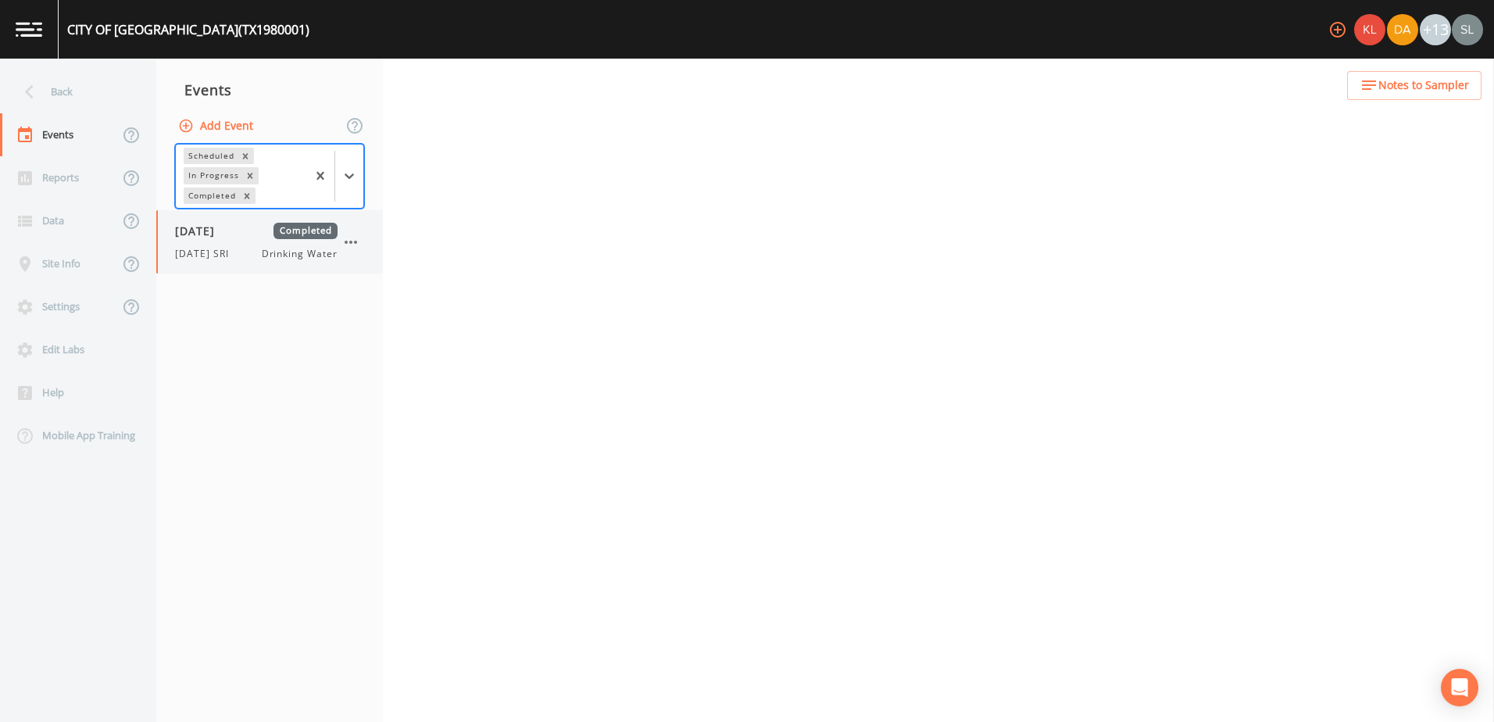
click at [226, 239] on span "[DATE]" at bounding box center [200, 231] width 51 height 16
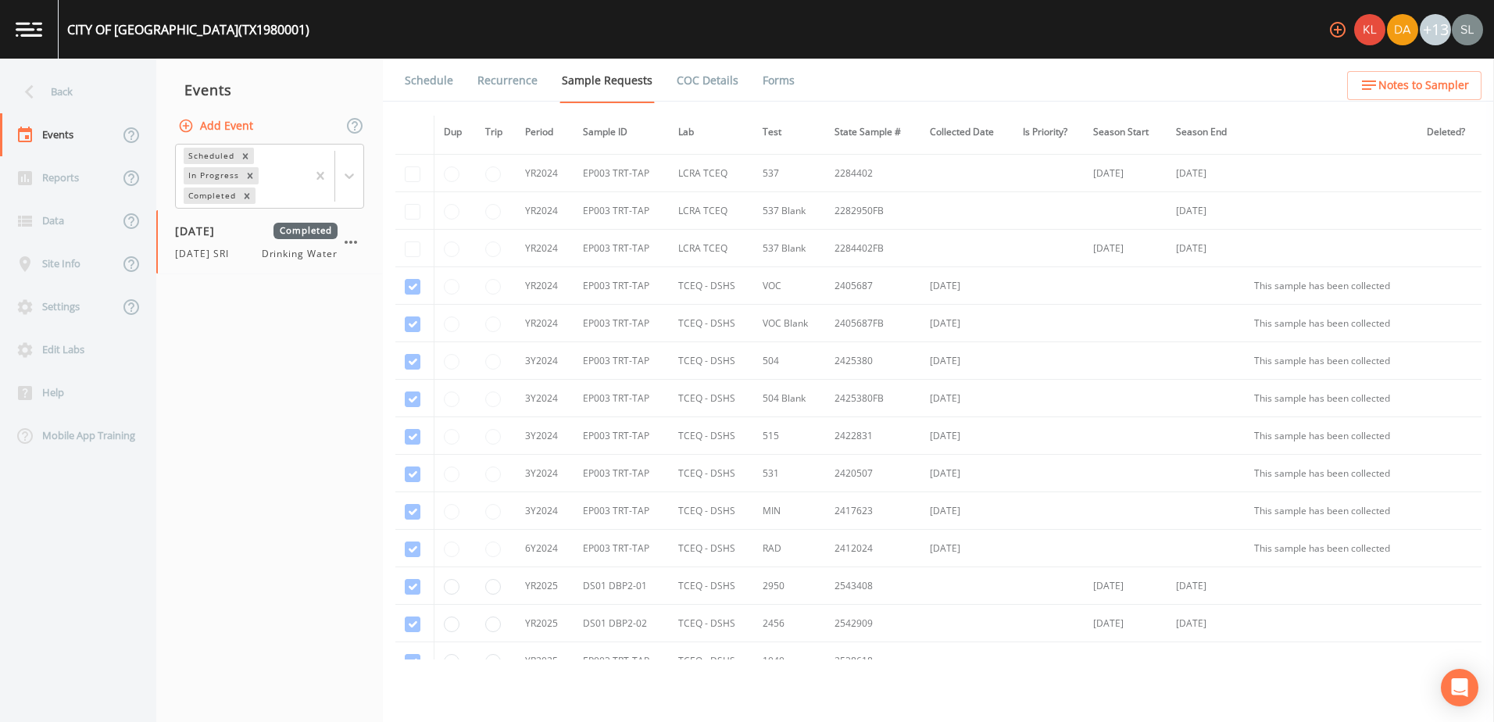
scroll to position [552, 0]
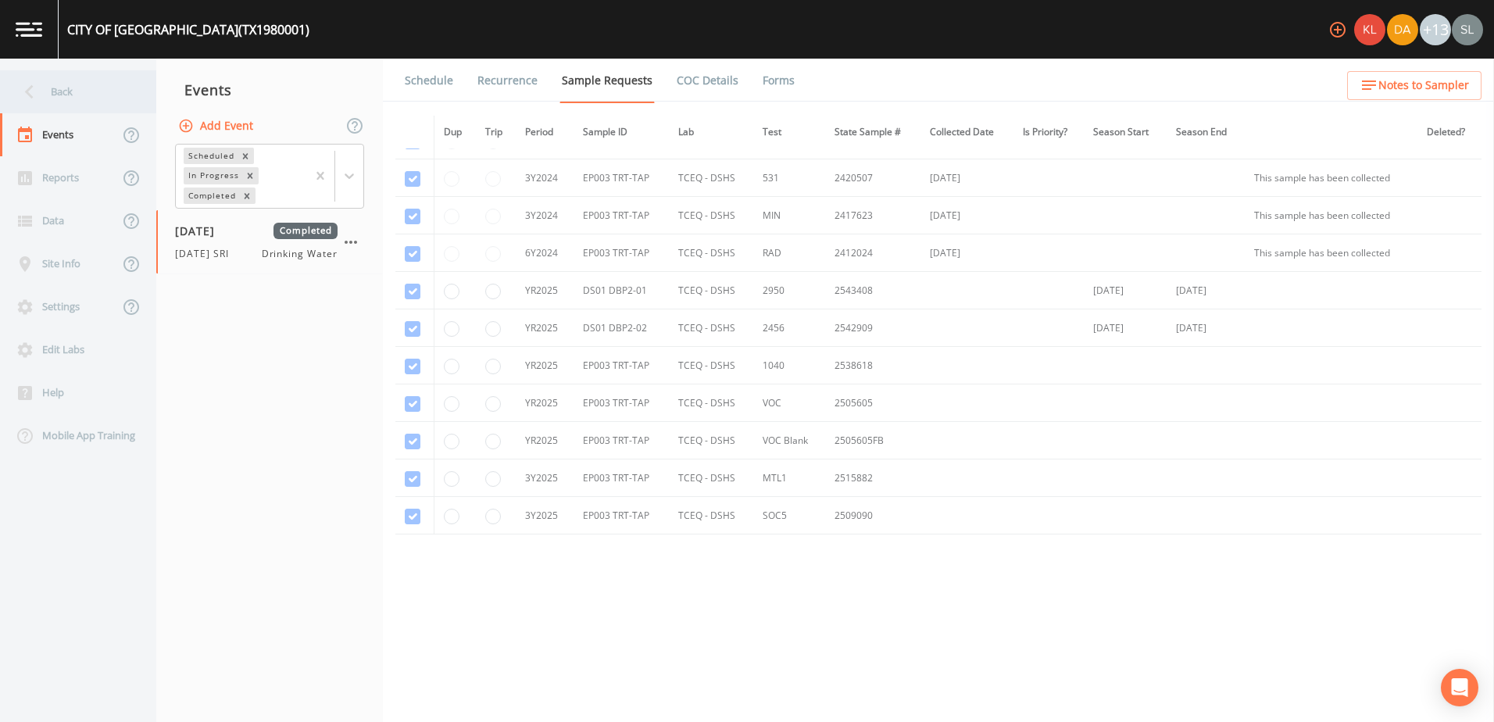
click at [116, 102] on div "Back" at bounding box center [70, 91] width 141 height 43
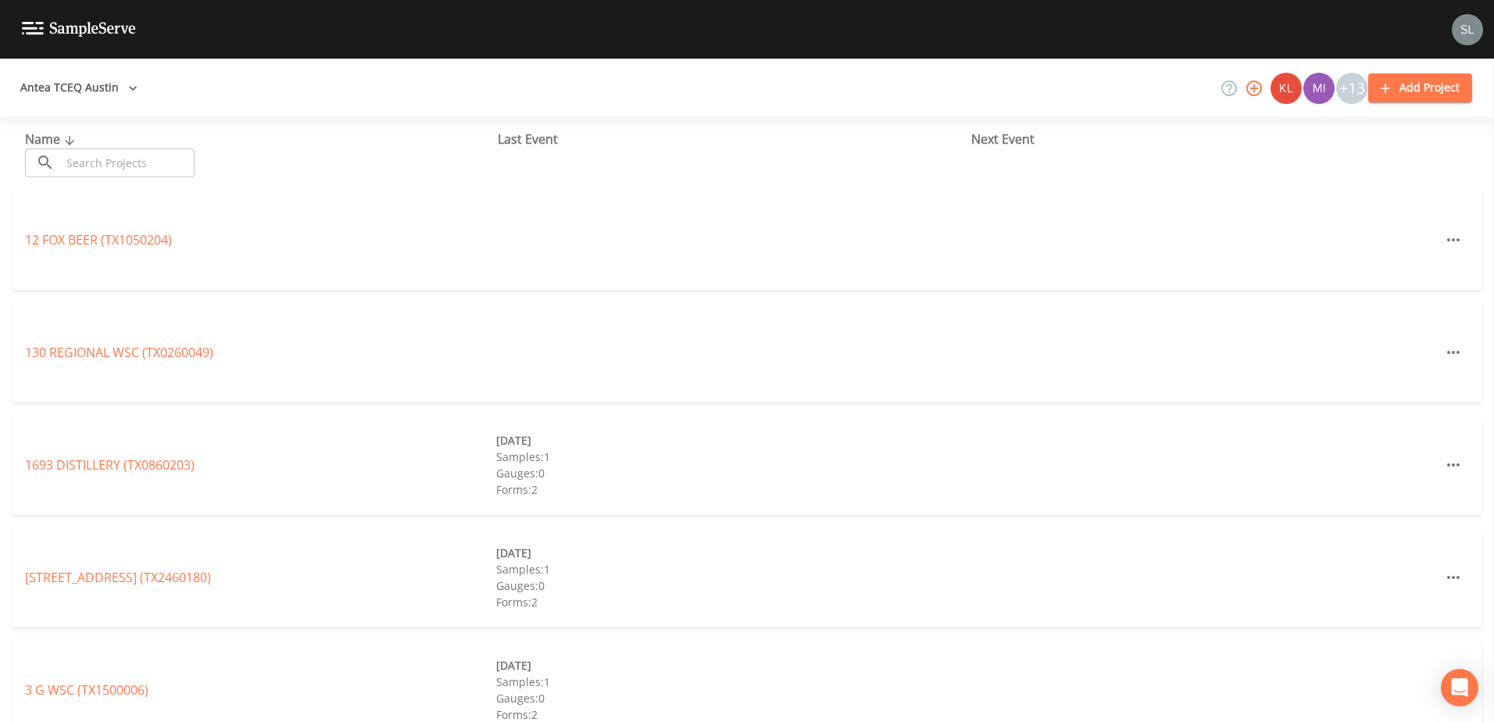
click at [166, 164] on input "text" at bounding box center [128, 162] width 134 height 29
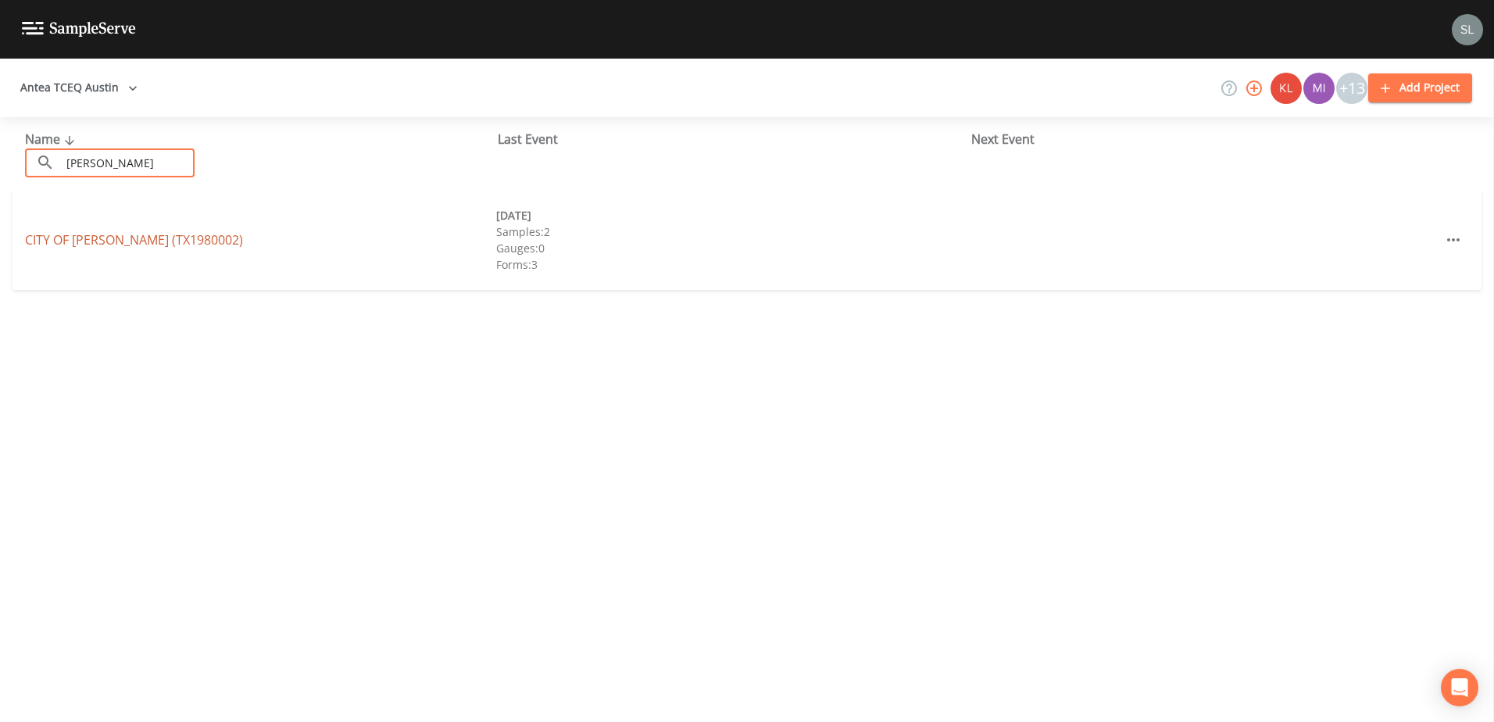
type input "[PERSON_NAME]"
click at [85, 241] on link "CITY OF [GEOGRAPHIC_DATA] (TX1980002)" at bounding box center [134, 239] width 218 height 17
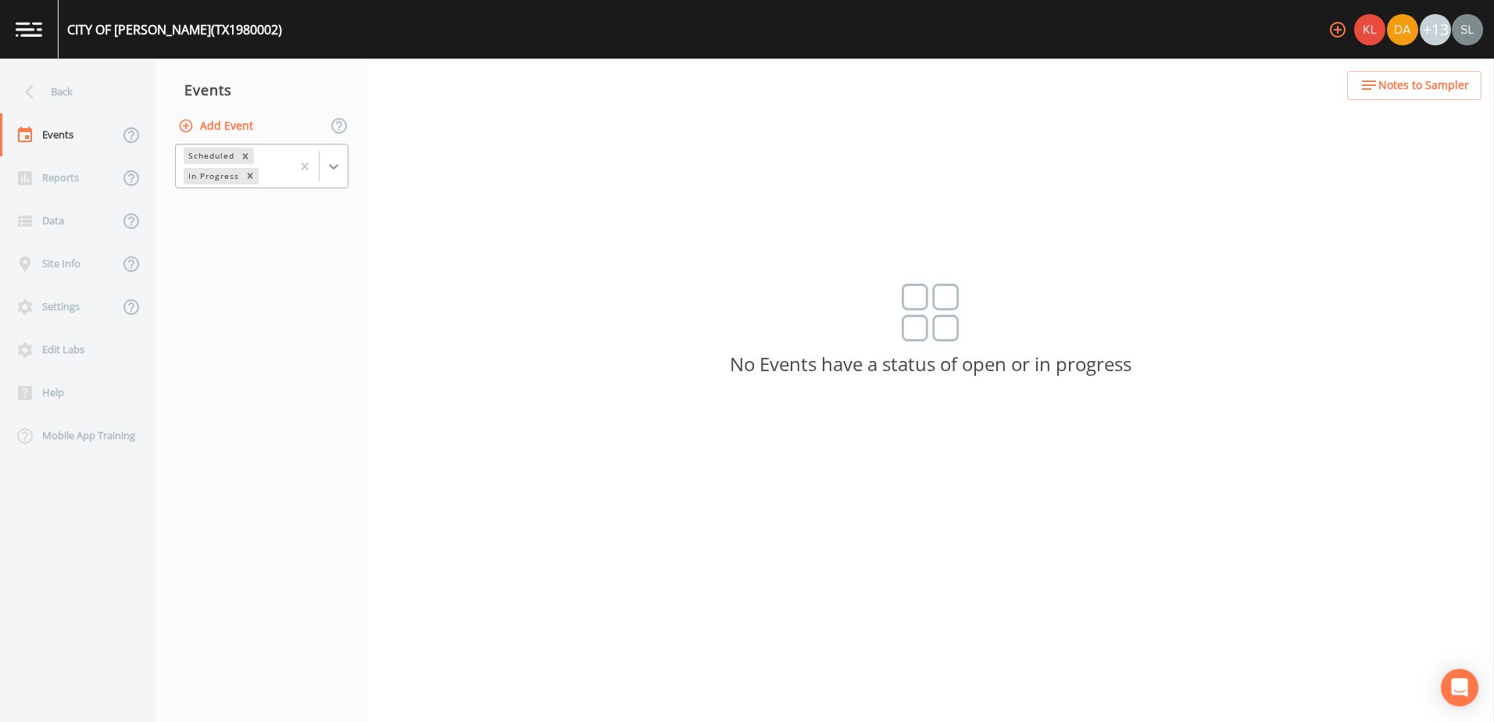
click at [343, 173] on div at bounding box center [334, 166] width 28 height 28
click at [317, 212] on div "Completed" at bounding box center [261, 211] width 173 height 27
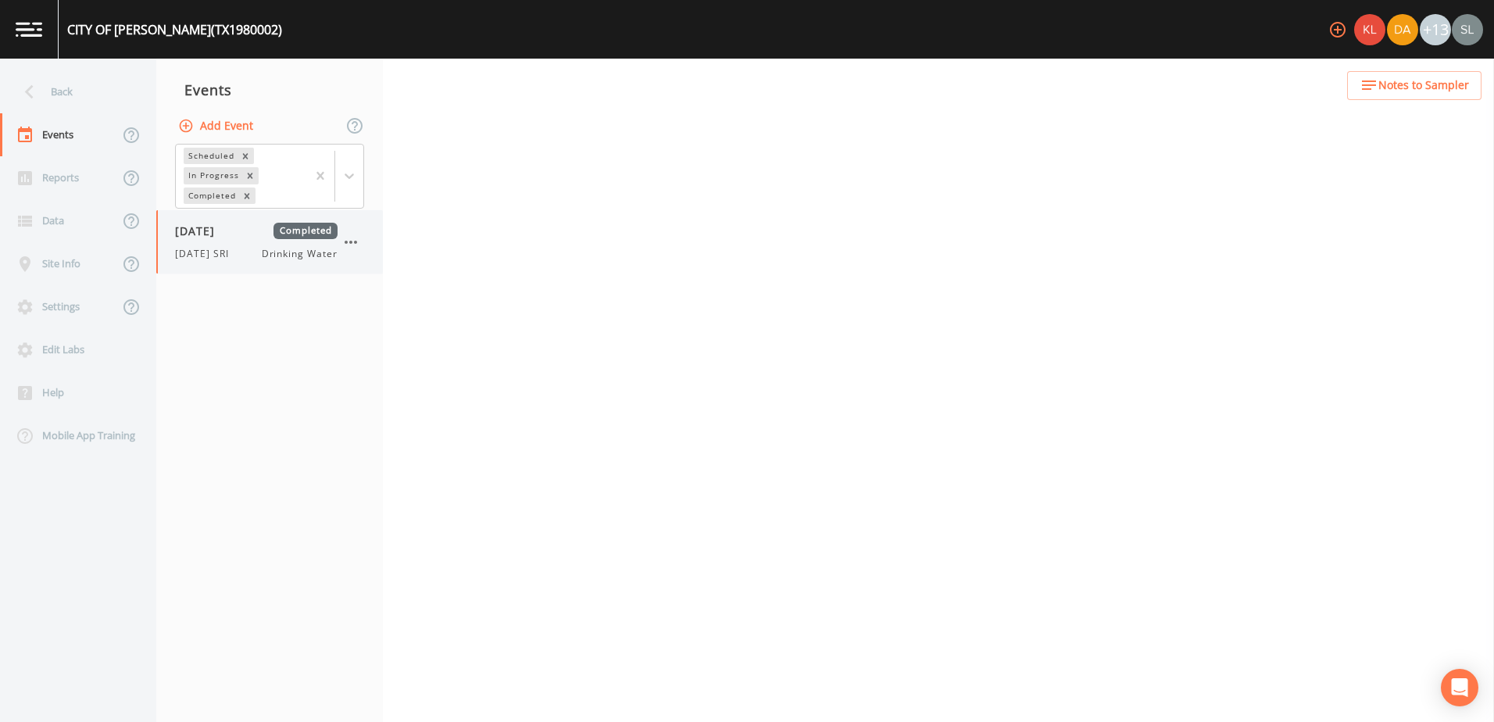
click at [226, 237] on span "[DATE]" at bounding box center [200, 231] width 51 height 16
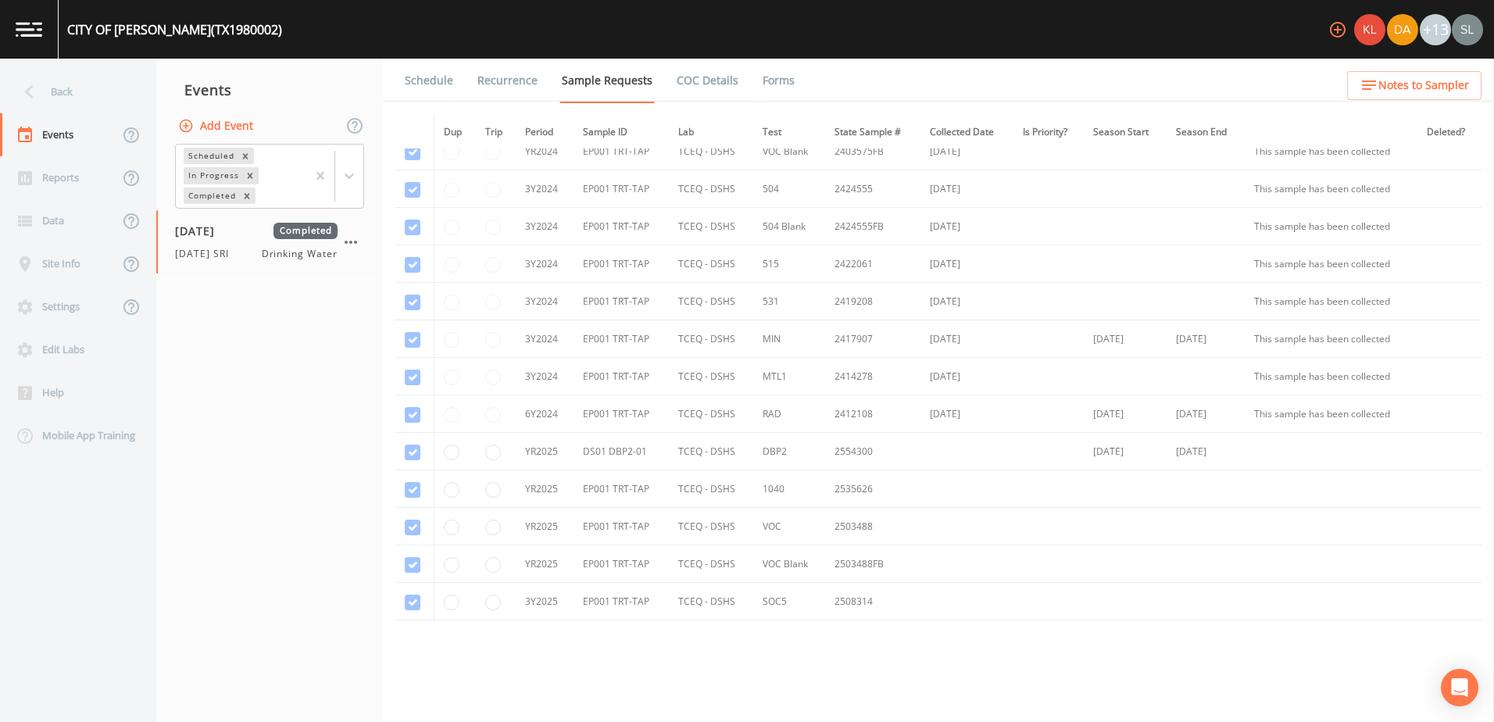
scroll to position [177, 0]
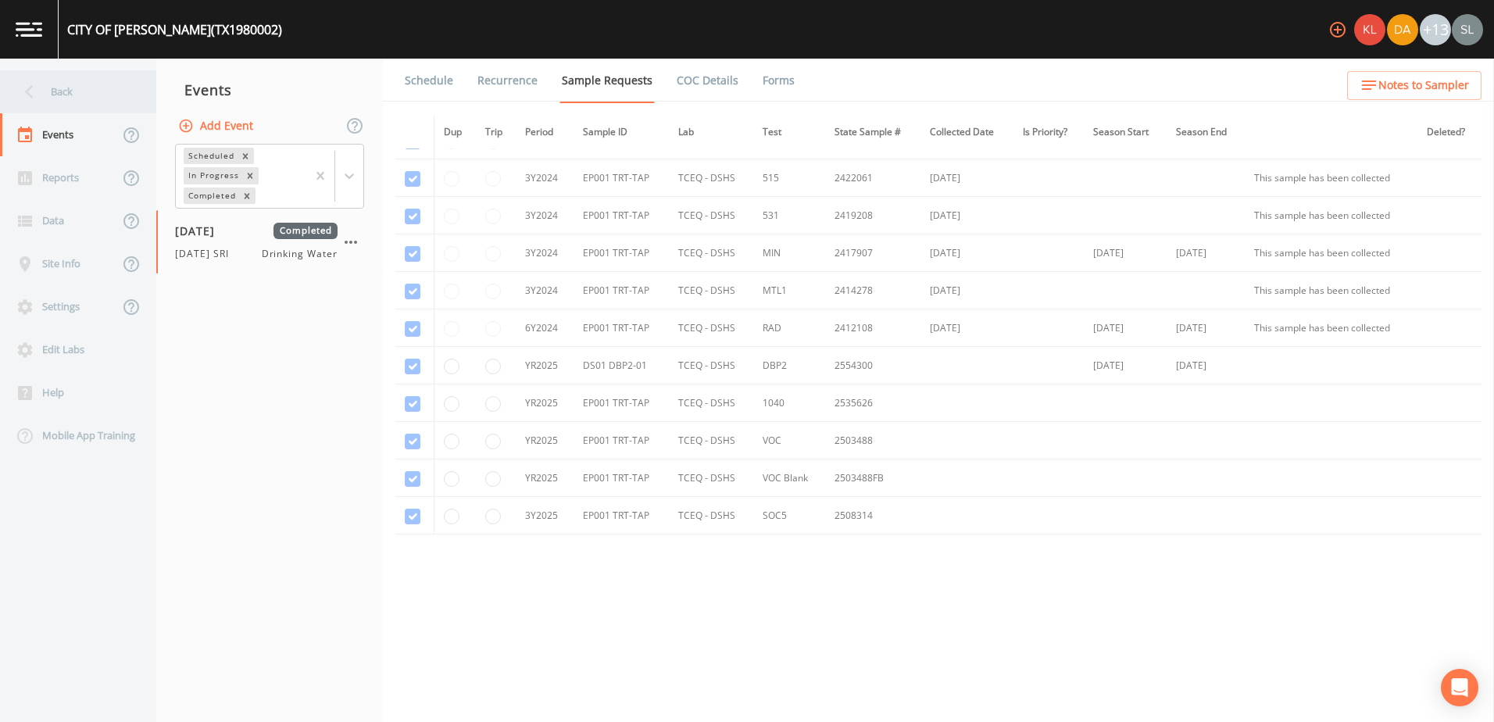
click at [123, 100] on div "Back" at bounding box center [70, 91] width 141 height 43
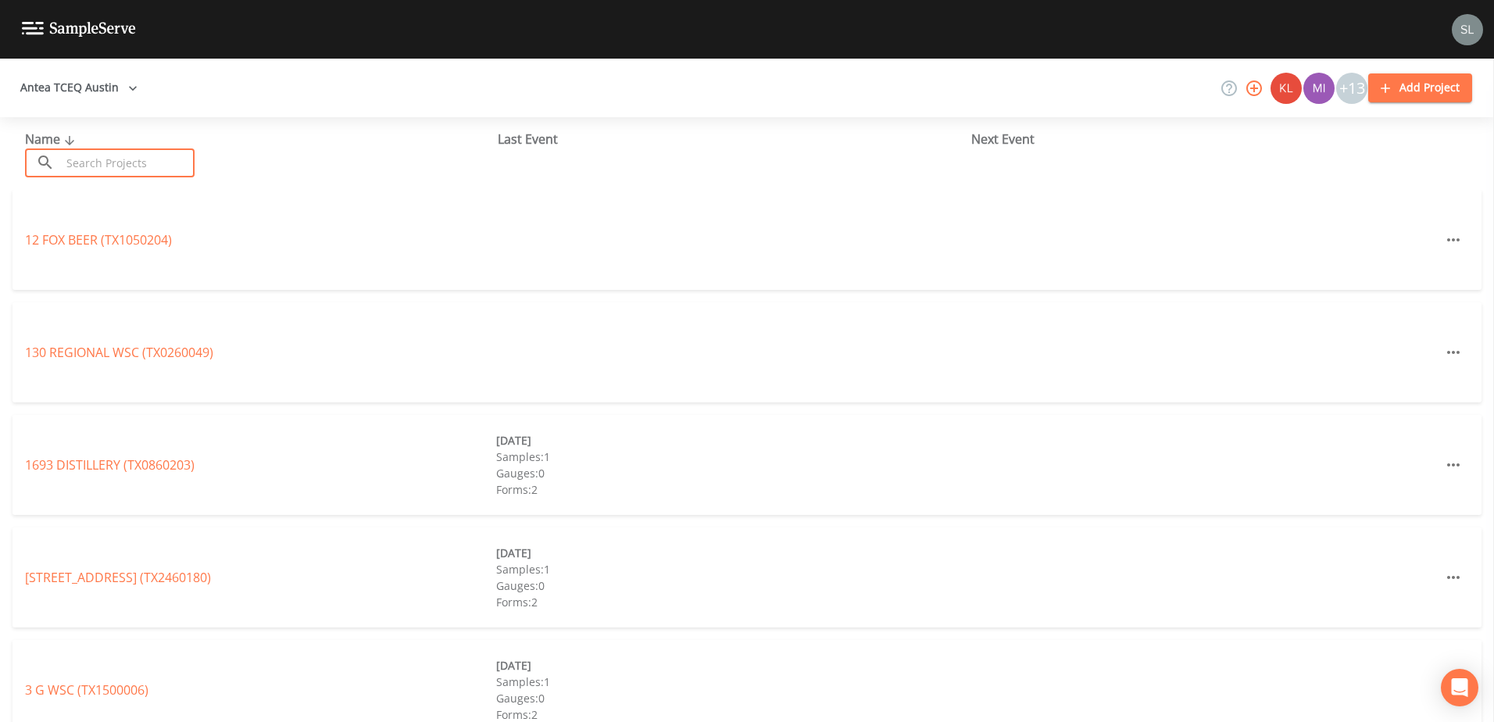
click at [159, 158] on input "text" at bounding box center [128, 162] width 134 height 29
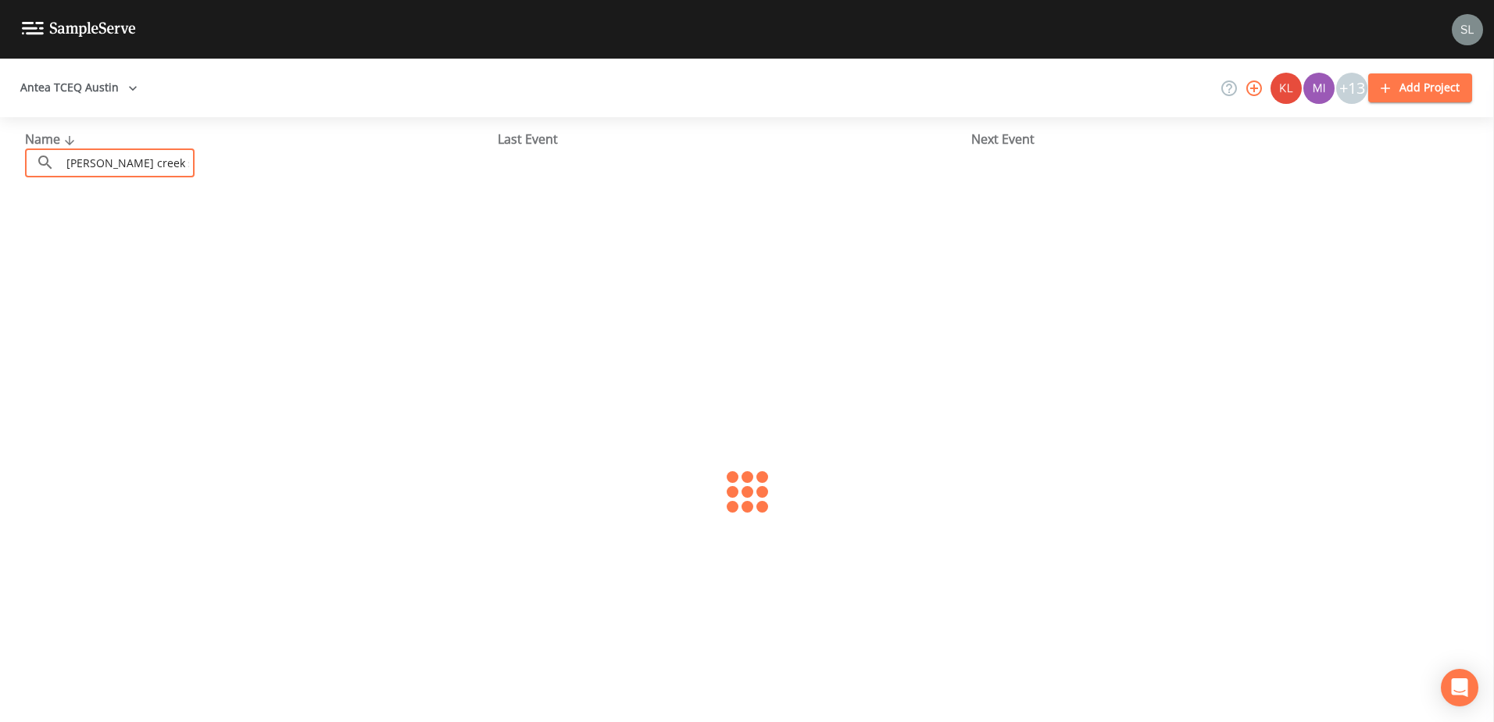
type input "[PERSON_NAME][GEOGRAPHIC_DATA]"
click at [145, 240] on link "[PERSON_NAME][GEOGRAPHIC_DATA] (TX0210005)" at bounding box center [172, 239] width 295 height 17
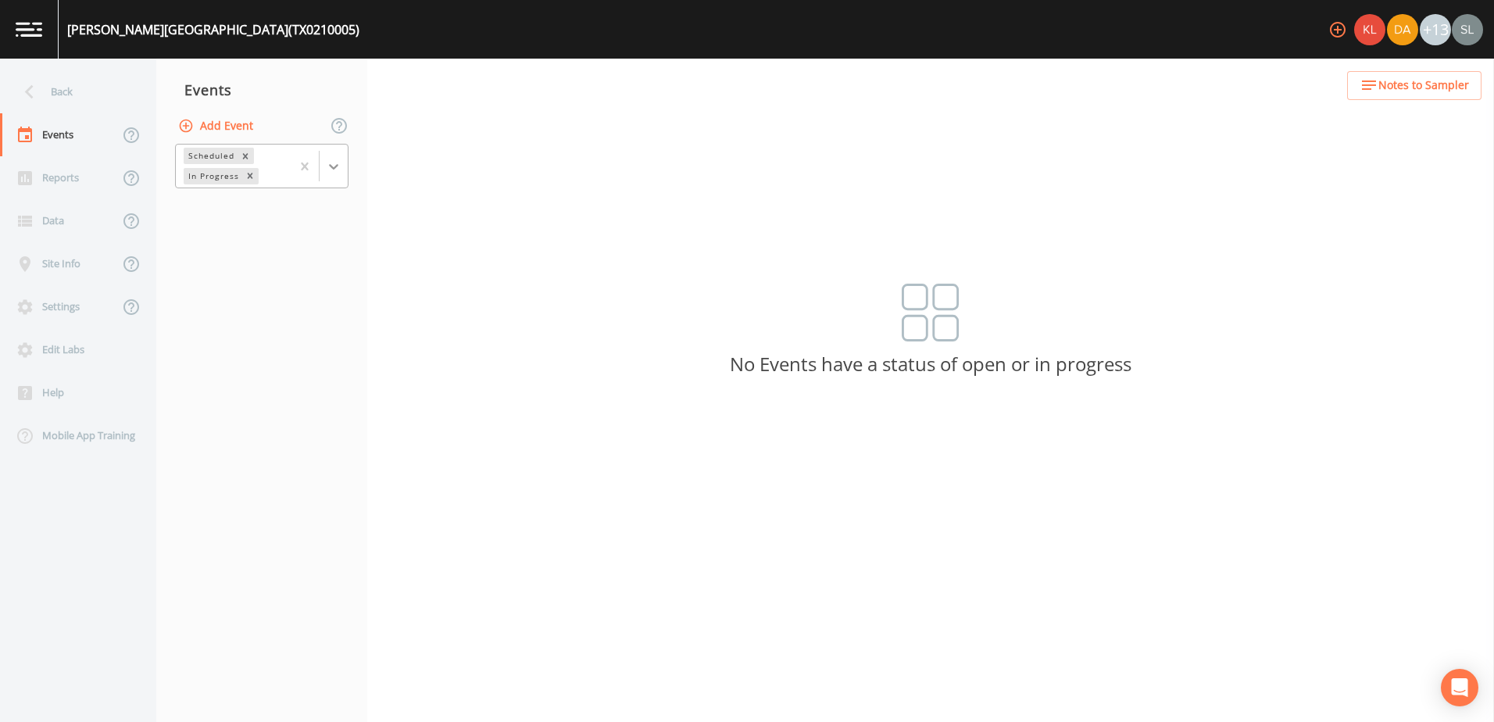
click at [325, 162] on div at bounding box center [334, 166] width 28 height 28
click at [302, 214] on div "Completed" at bounding box center [261, 211] width 173 height 27
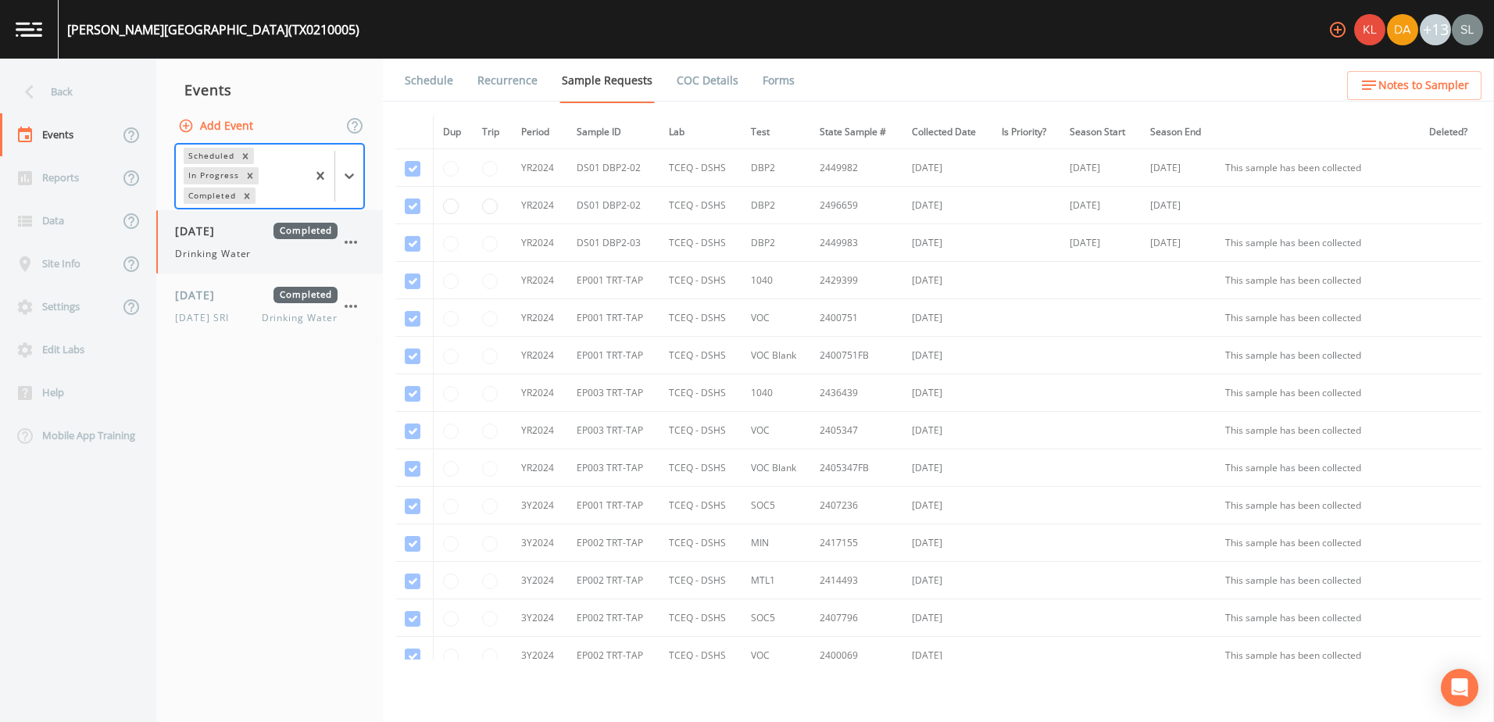
click at [238, 257] on span "Drinking Water" at bounding box center [213, 254] width 76 height 14
drag, startPoint x: 251, startPoint y: 314, endPoint x: 324, endPoint y: 303, distance: 74.2
click at [251, 313] on div "[DATE] SRI Drinking Water" at bounding box center [256, 318] width 162 height 14
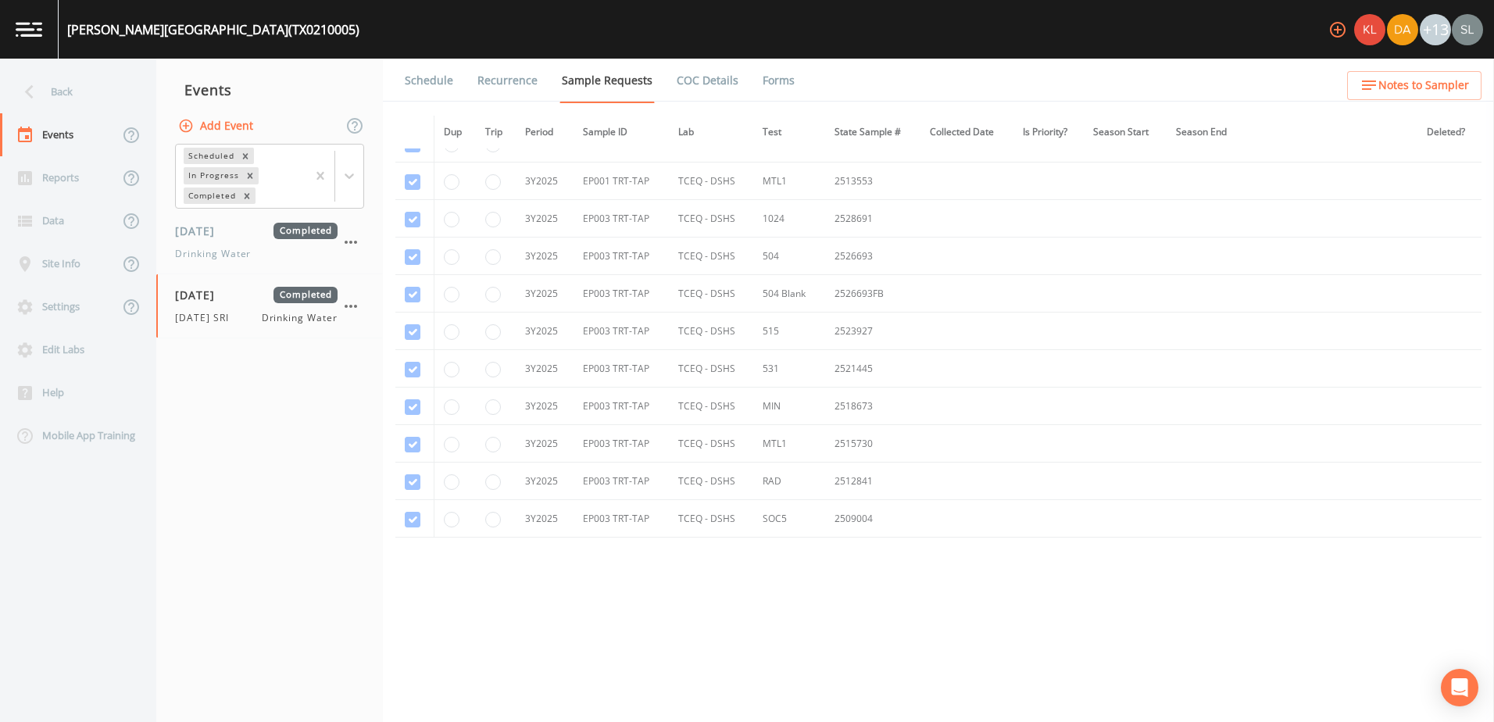
scroll to position [852, 0]
click at [87, 90] on div "Back" at bounding box center [70, 91] width 141 height 43
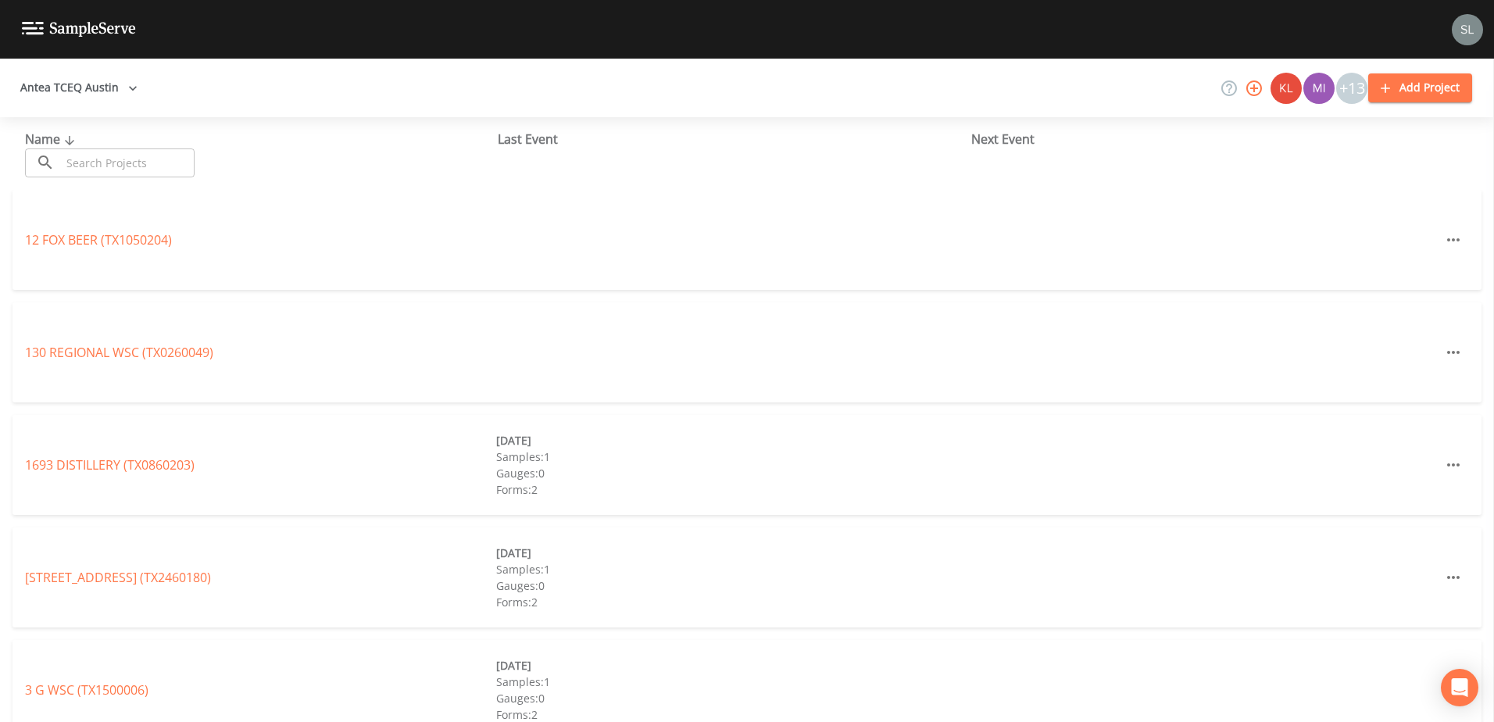
click at [126, 158] on input "text" at bounding box center [128, 162] width 134 height 29
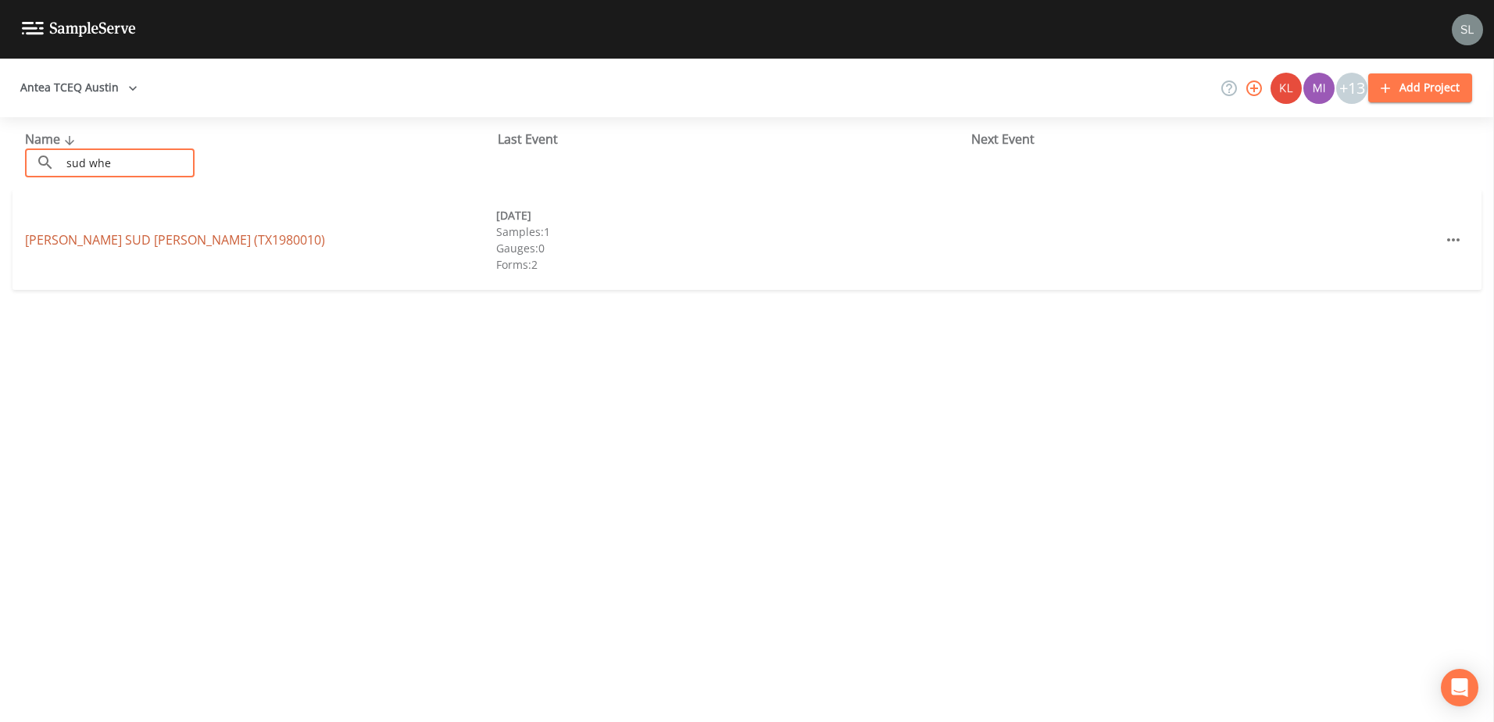
type input "sud whe"
click at [67, 237] on link "[PERSON_NAME] SUD [PERSON_NAME] (TX1980010)" at bounding box center [175, 239] width 300 height 17
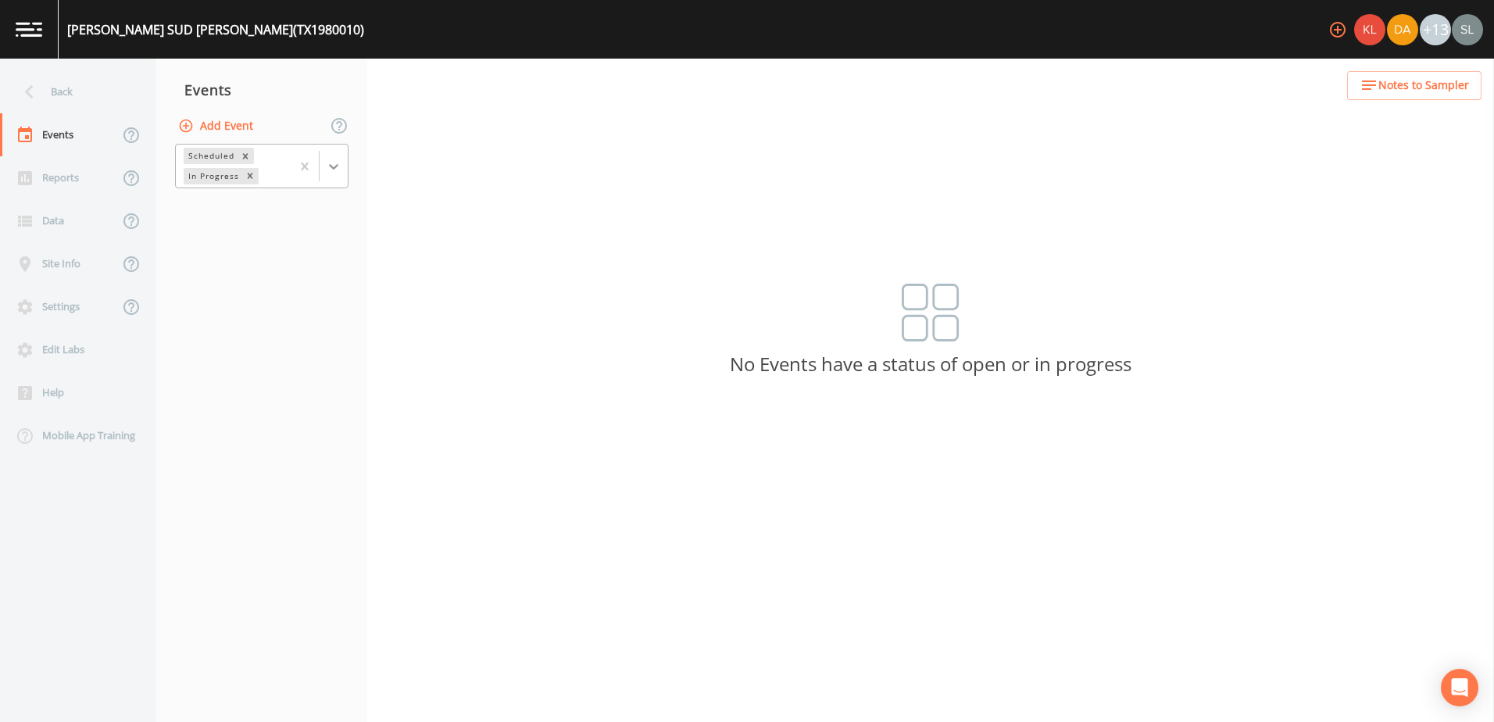
click at [340, 166] on icon at bounding box center [334, 167] width 16 height 16
click at [293, 211] on div "Completed" at bounding box center [261, 211] width 173 height 27
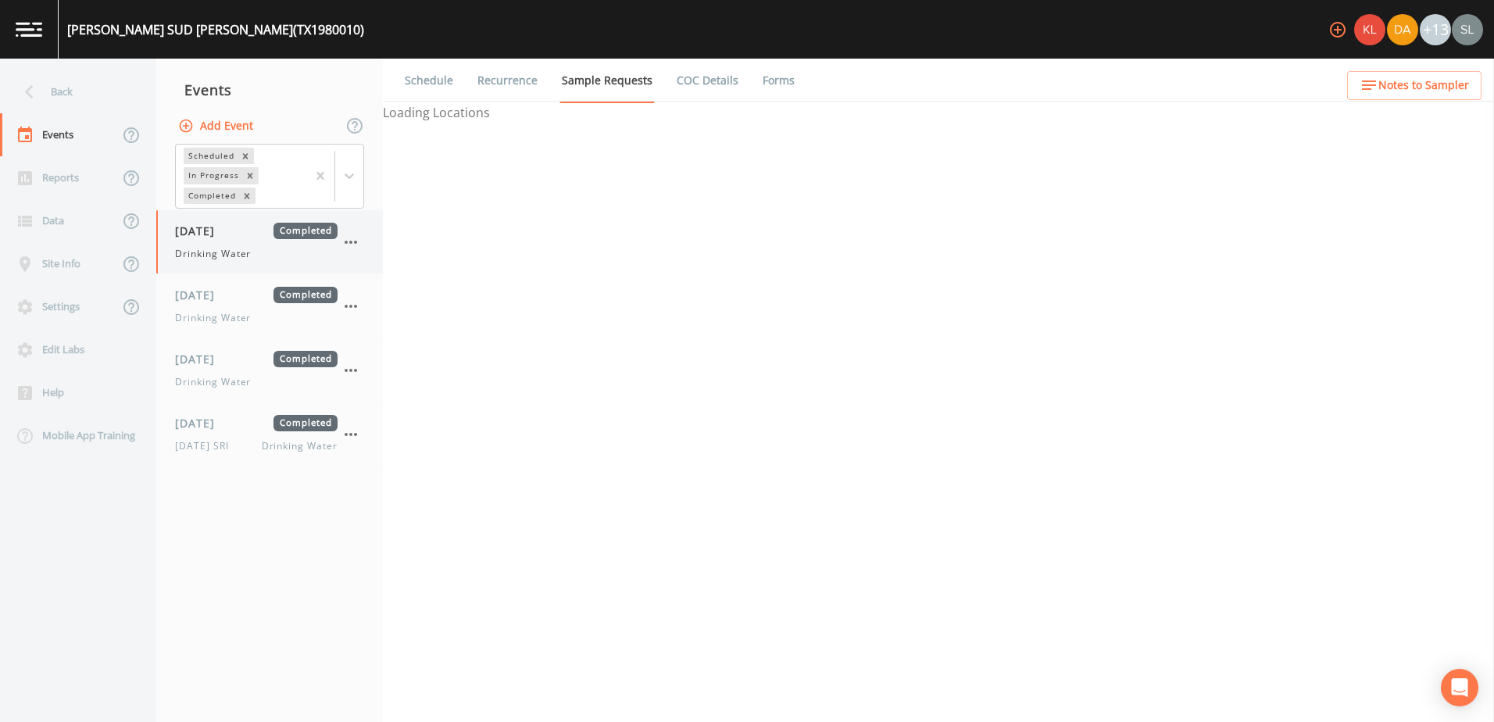
click at [242, 255] on span "Drinking Water" at bounding box center [213, 254] width 76 height 14
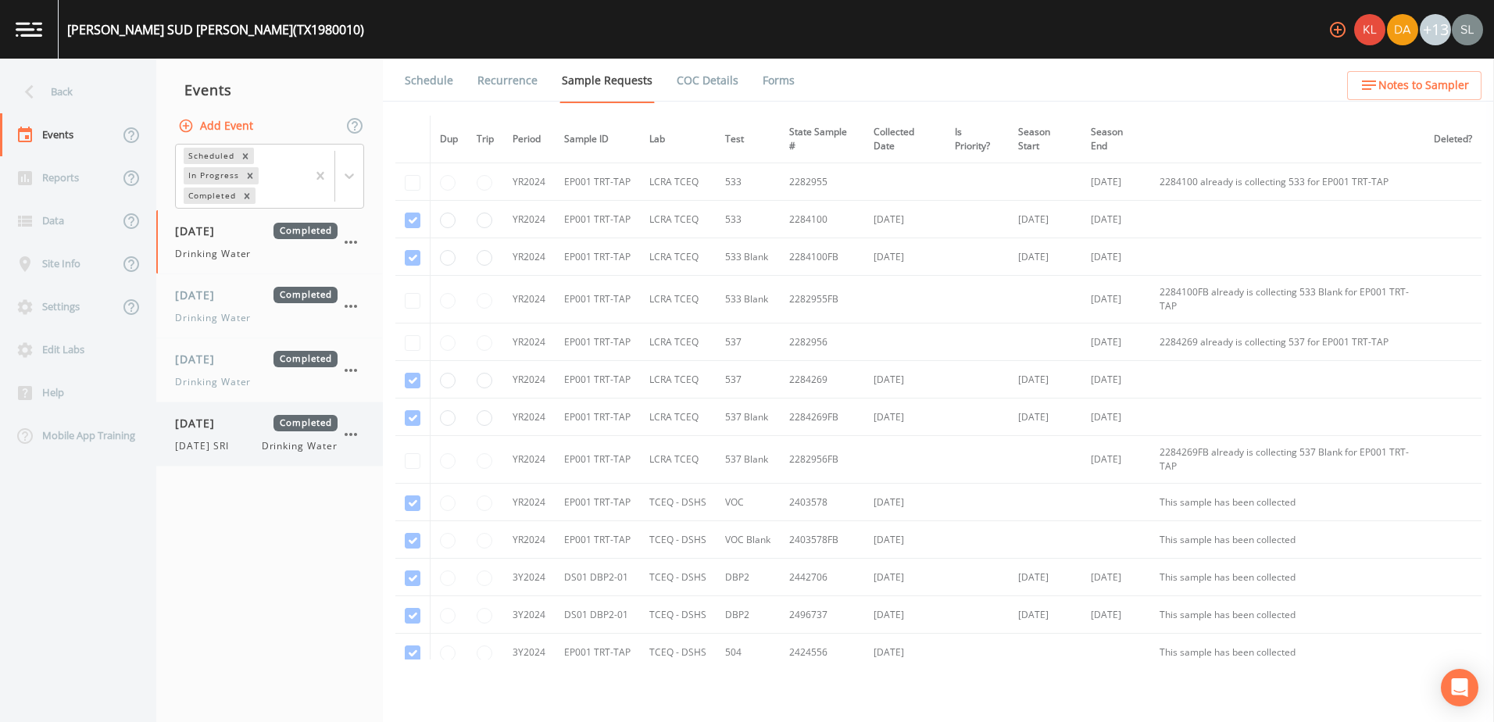
click at [226, 430] on span "[DATE]" at bounding box center [200, 423] width 51 height 16
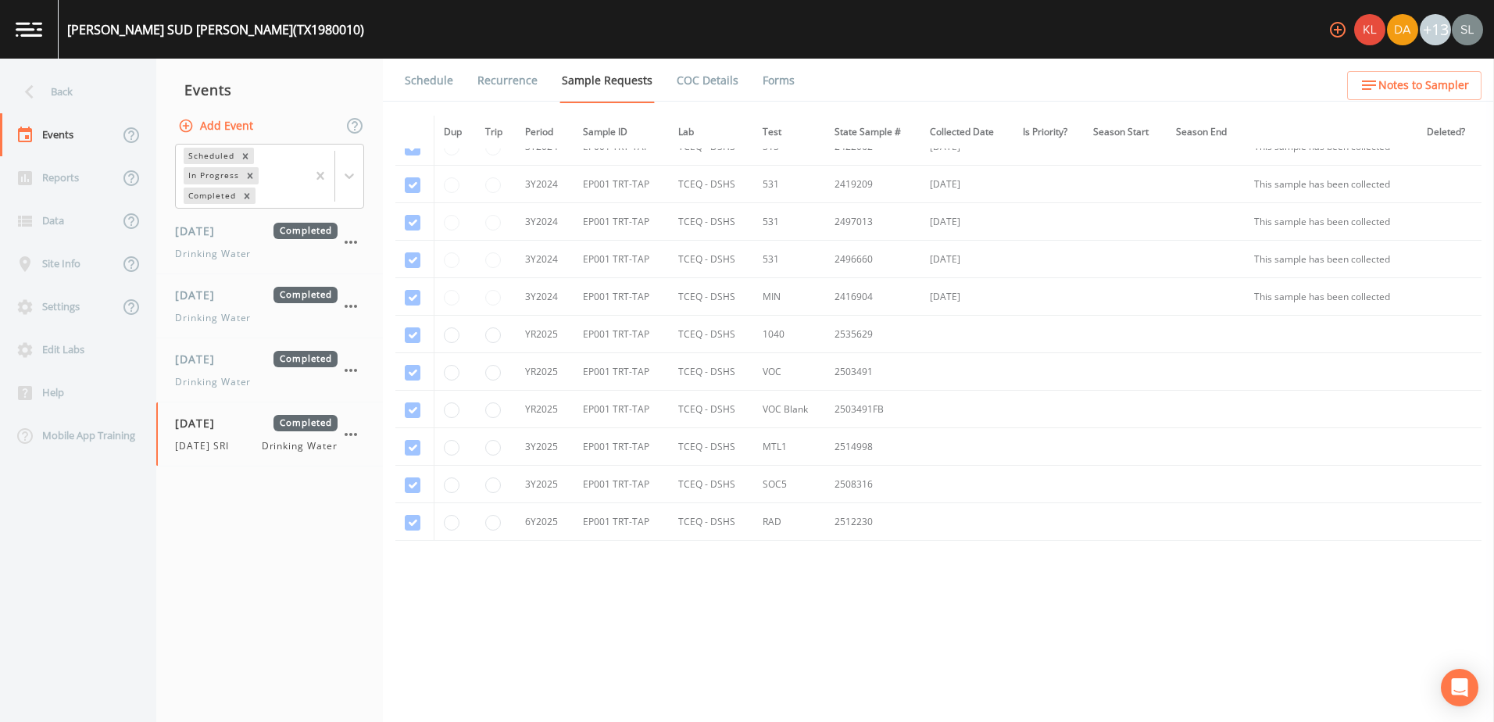
scroll to position [552, 0]
